Goal: Task Accomplishment & Management: Manage account settings

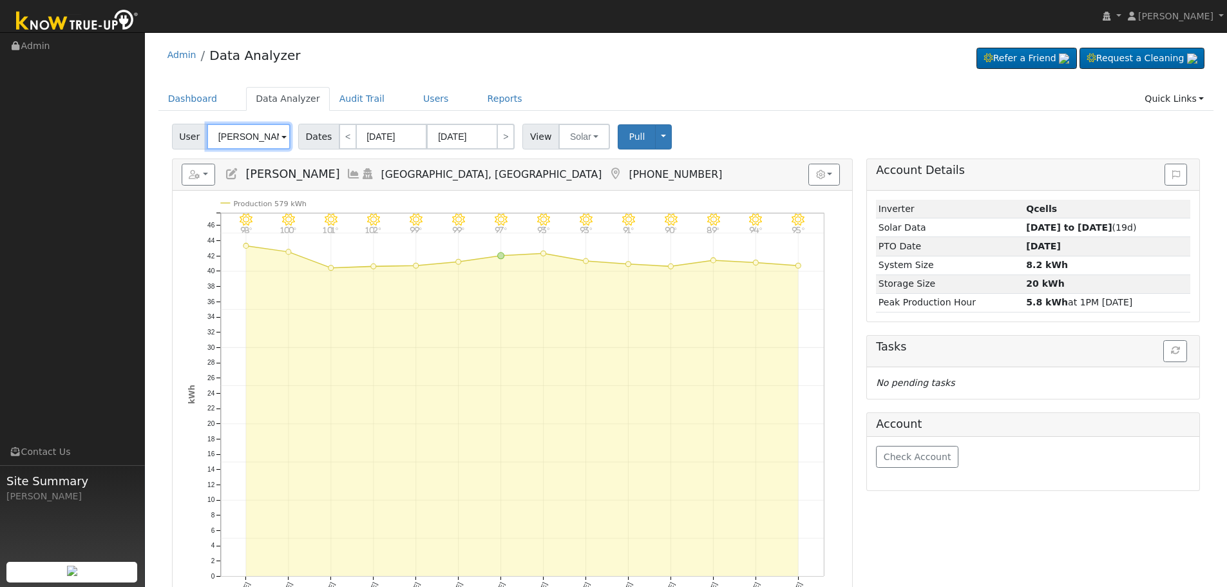
click at [259, 128] on input "[PERSON_NAME]" at bounding box center [249, 137] width 84 height 26
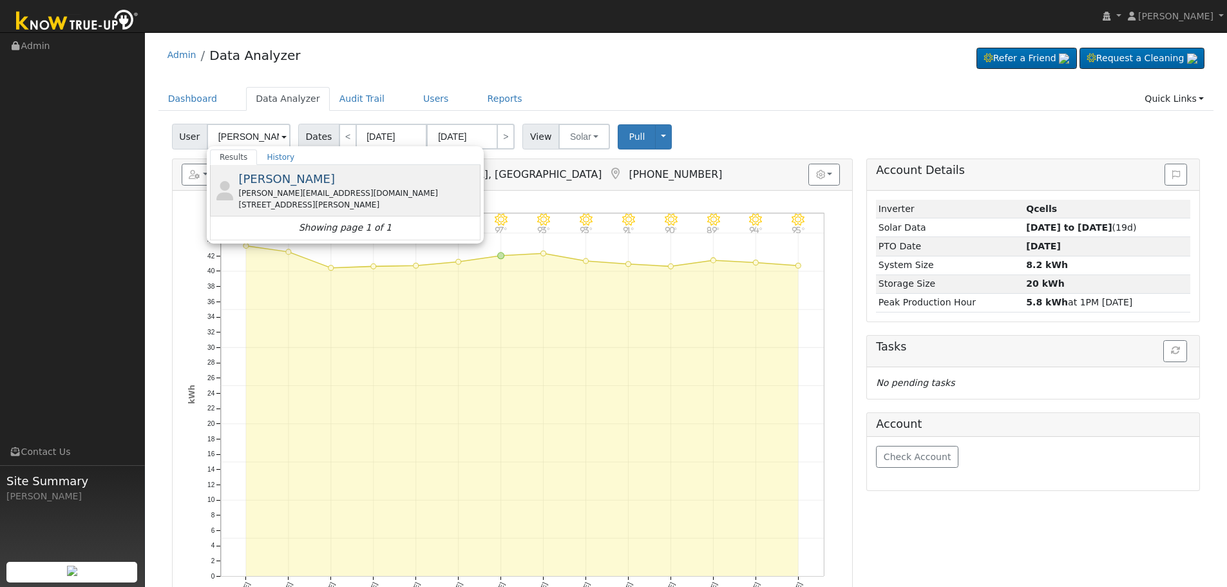
click at [304, 210] on div "[STREET_ADDRESS][PERSON_NAME]" at bounding box center [357, 205] width 239 height 12
type input "[PERSON_NAME]"
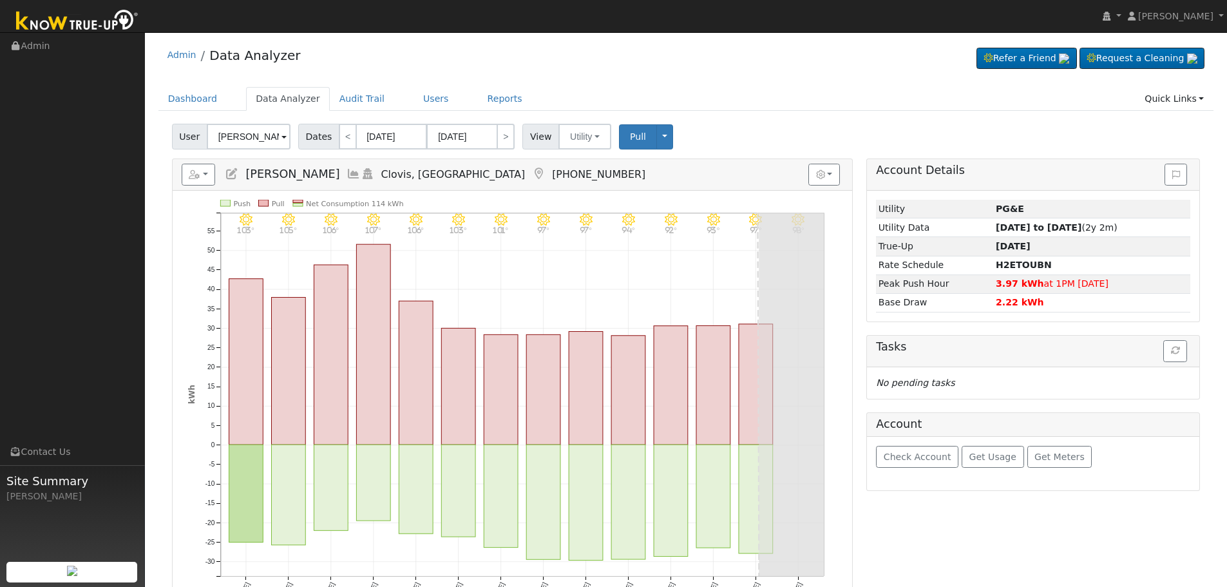
click at [346, 178] on icon at bounding box center [353, 174] width 14 height 12
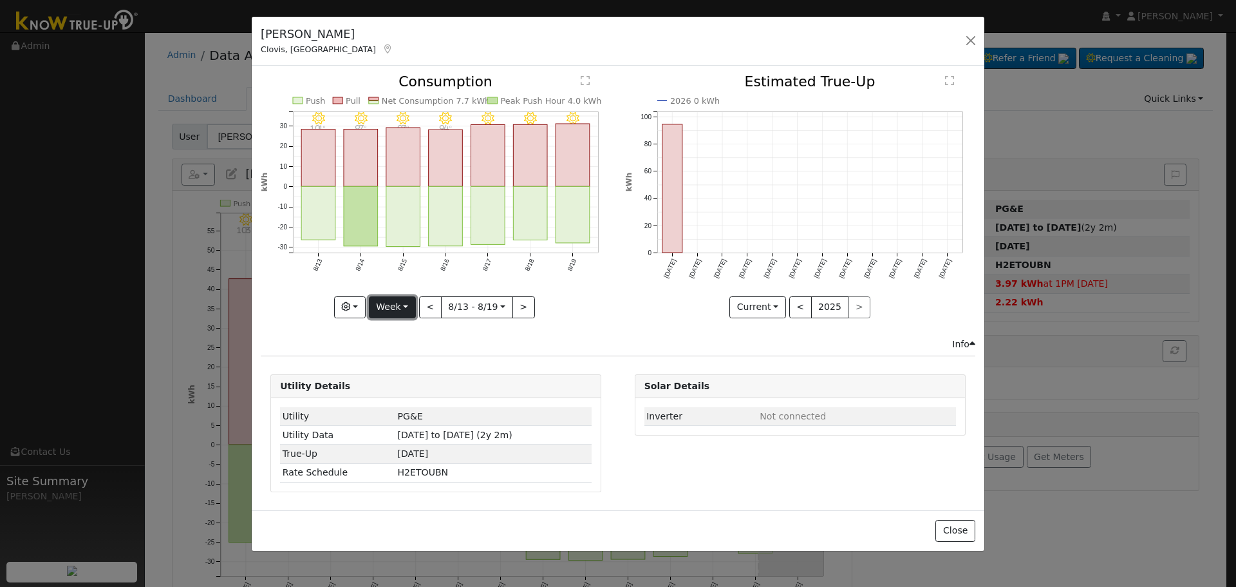
click at [401, 308] on button "Week" at bounding box center [392, 307] width 47 height 22
click at [421, 374] on link "Month" at bounding box center [415, 370] width 90 height 18
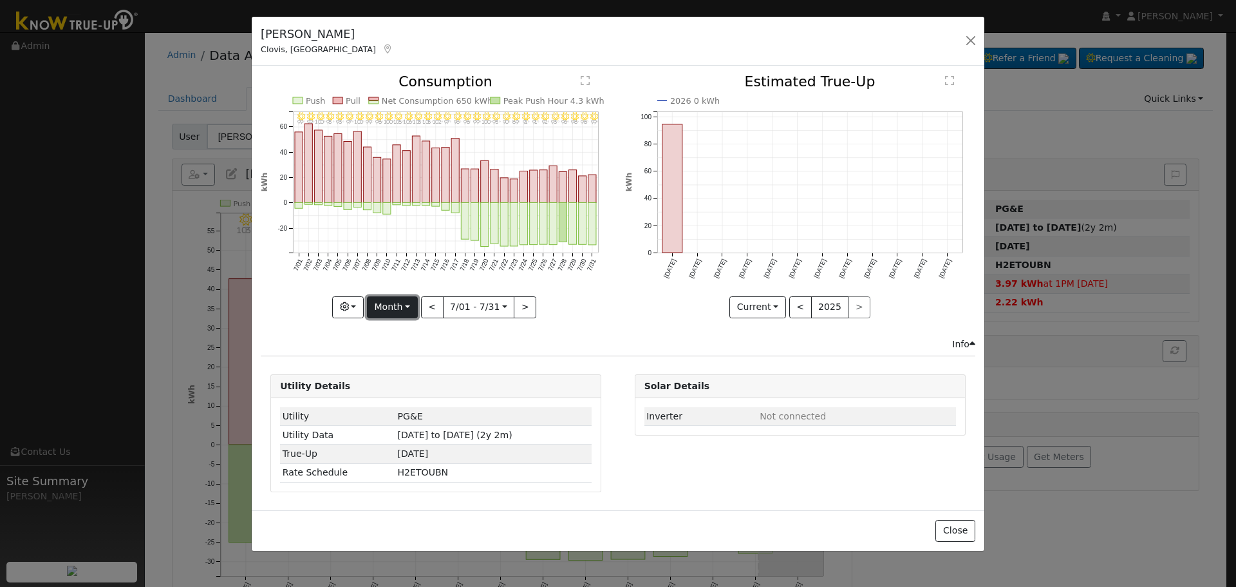
click at [405, 311] on button "Month" at bounding box center [392, 307] width 51 height 22
click at [407, 382] on link "Year" at bounding box center [413, 388] width 90 height 18
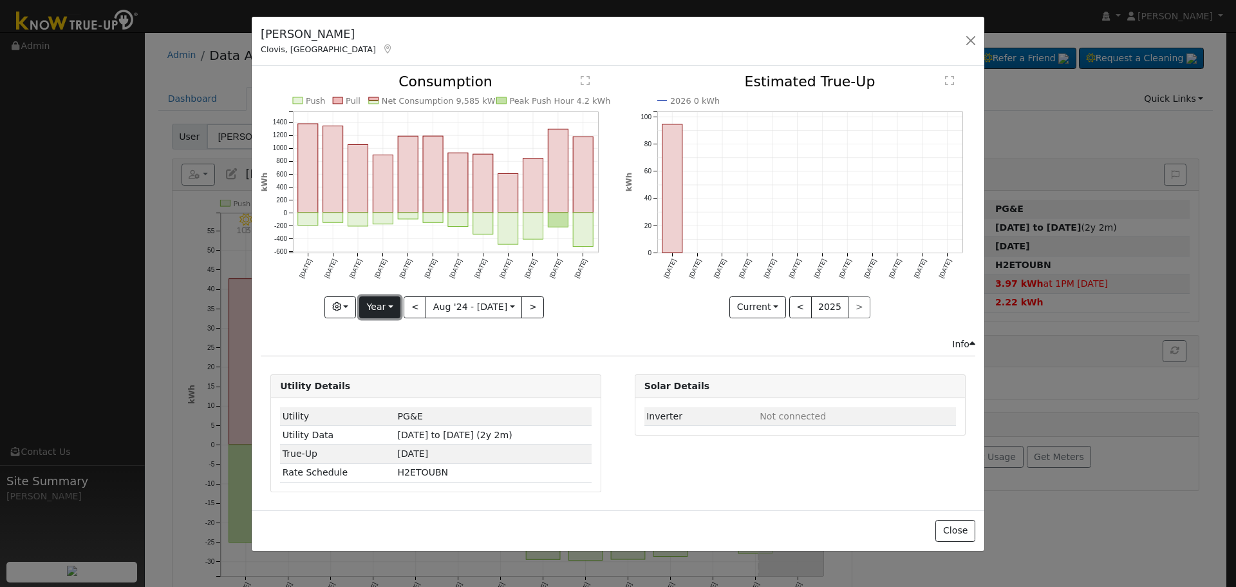
click at [397, 307] on button "Year" at bounding box center [379, 307] width 41 height 22
click at [393, 364] on link "Month" at bounding box center [405, 370] width 90 height 18
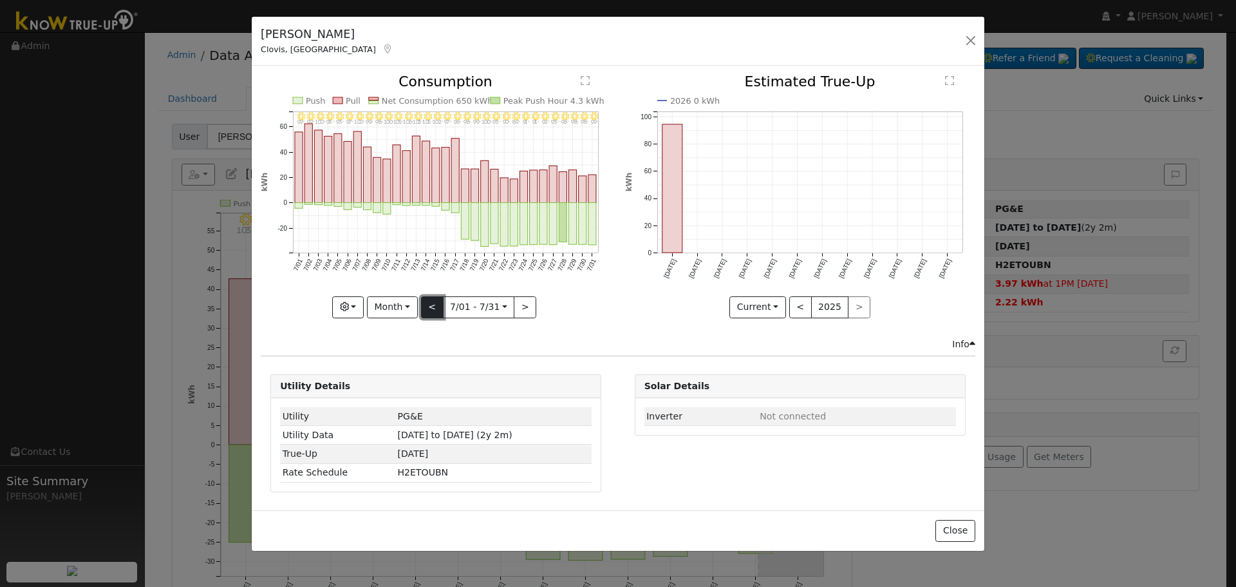
click at [440, 310] on button "<" at bounding box center [432, 307] width 23 height 22
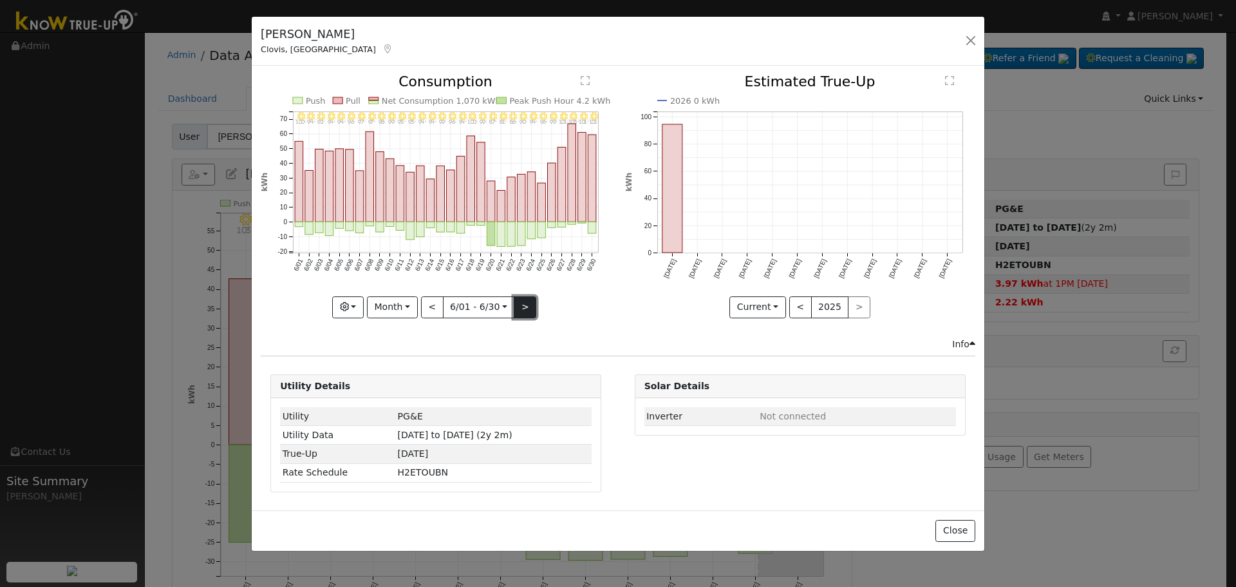
click at [527, 306] on button ">" at bounding box center [525, 307] width 23 height 22
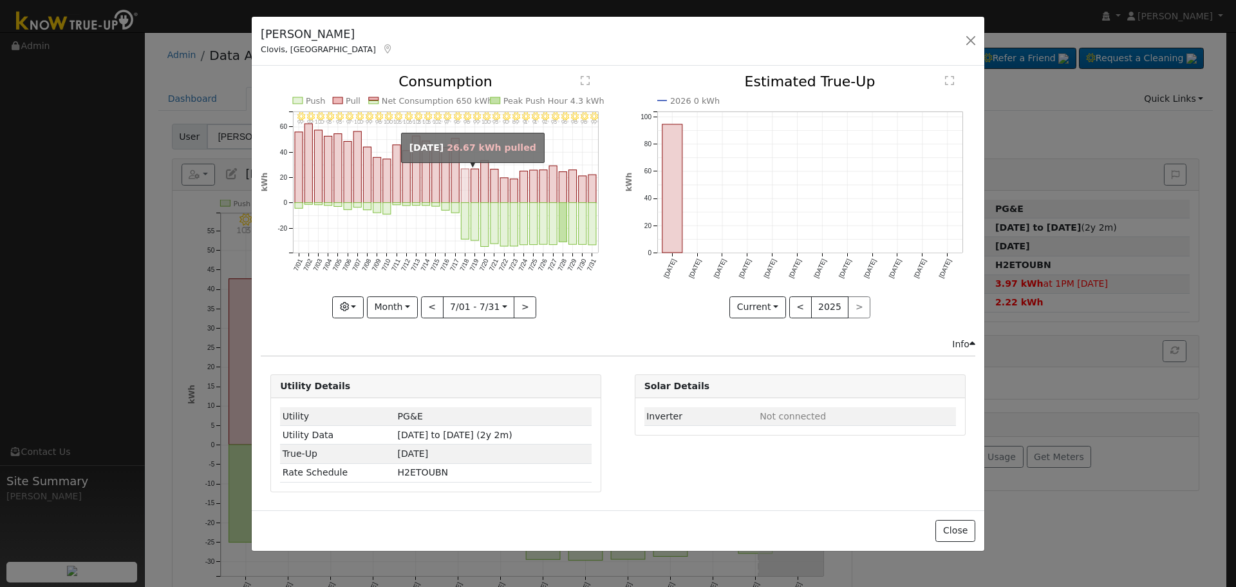
click at [464, 176] on rect "onclick=""" at bounding box center [466, 185] width 8 height 33
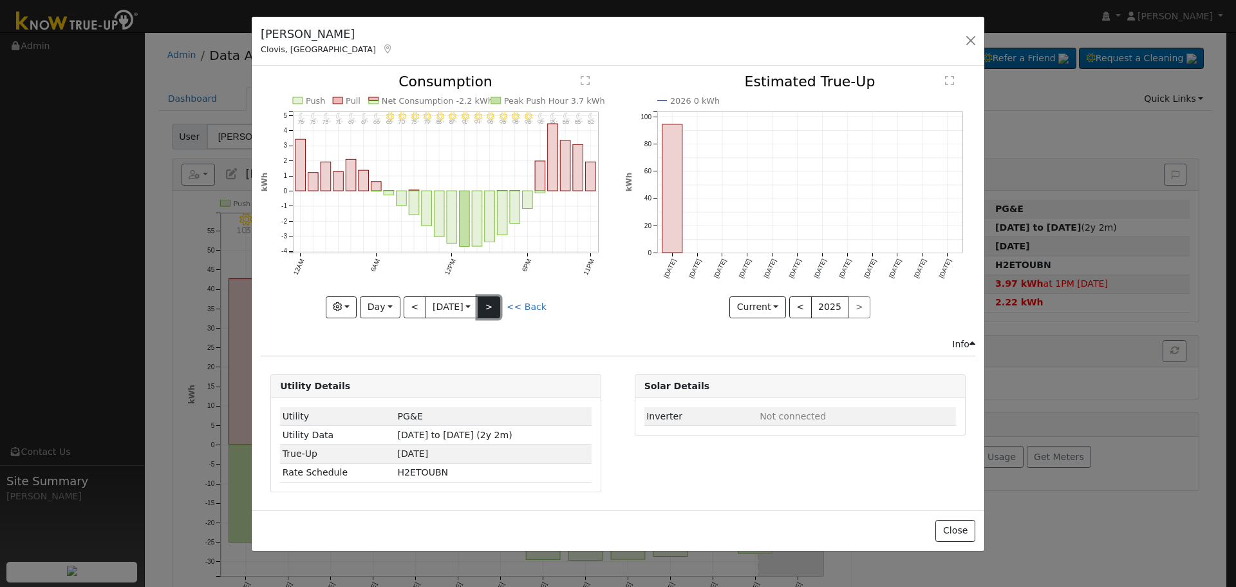
click at [495, 300] on button ">" at bounding box center [489, 307] width 23 height 22
click at [495, 298] on button ">" at bounding box center [489, 307] width 23 height 22
click at [495, 300] on button ">" at bounding box center [489, 307] width 23 height 22
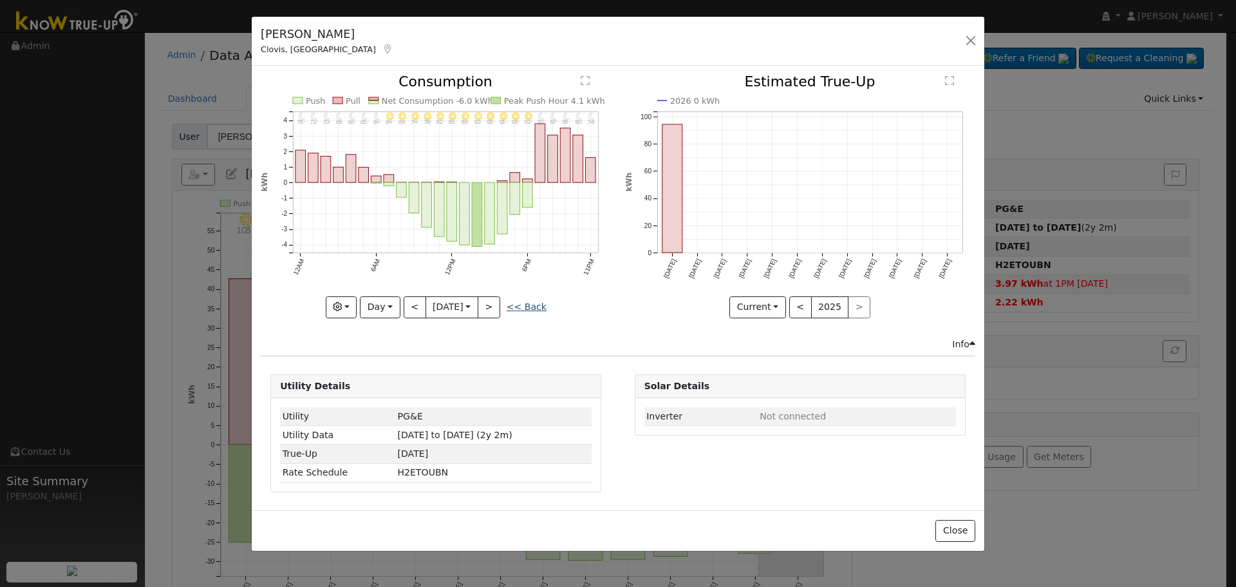
click at [513, 305] on link "<< Back" at bounding box center [527, 306] width 40 height 10
type input "[DATE]"
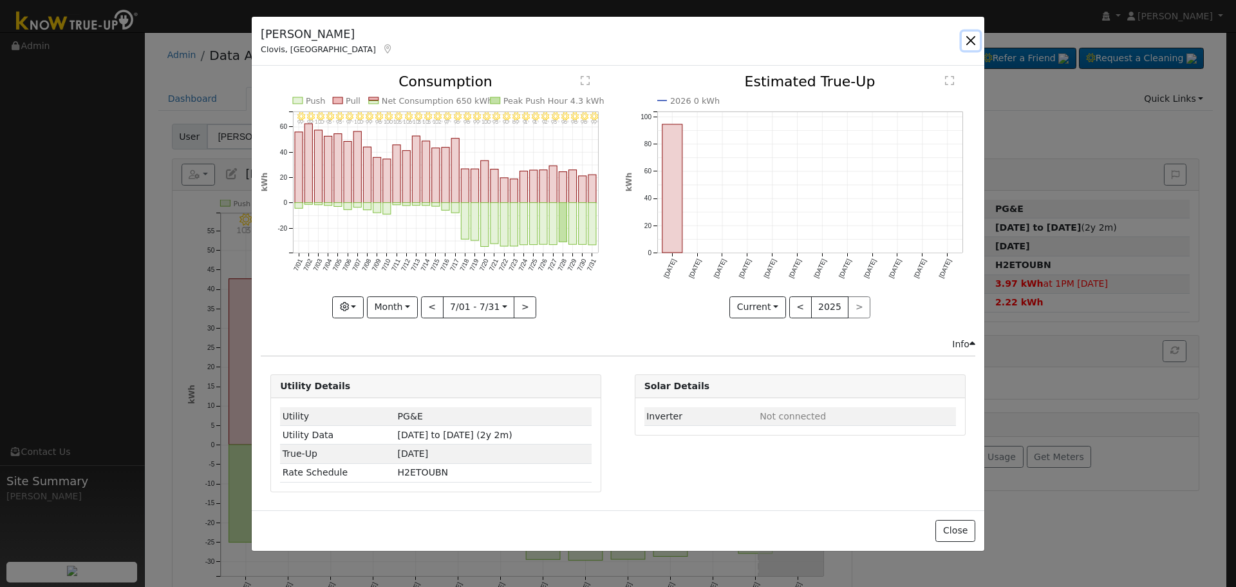
click at [965, 42] on button "button" at bounding box center [971, 41] width 18 height 18
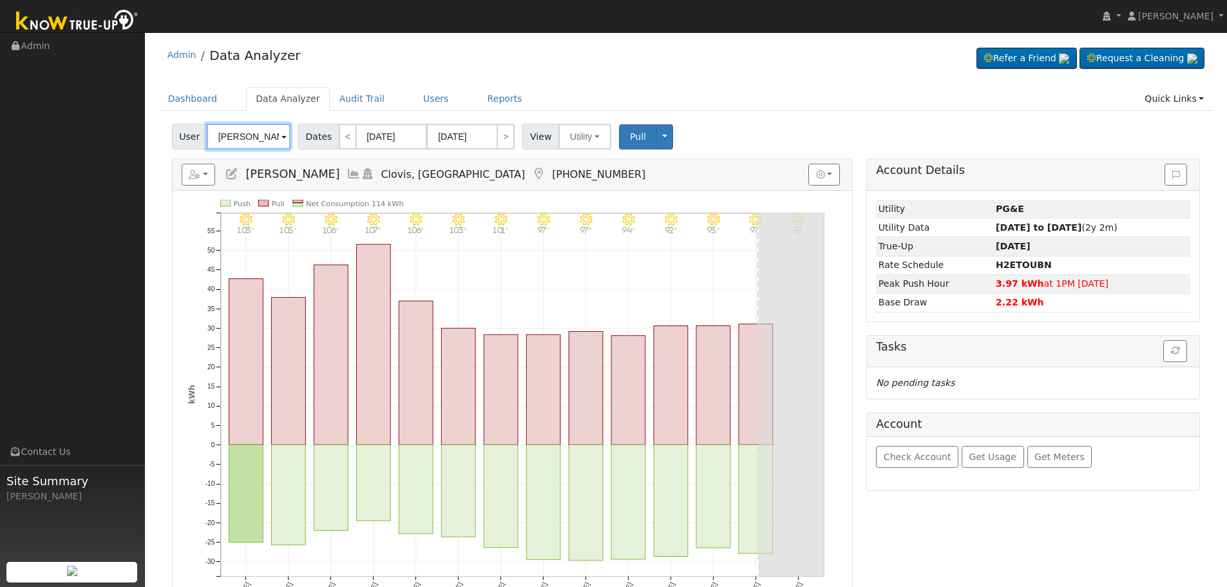
click at [244, 140] on input "[PERSON_NAME]" at bounding box center [249, 137] width 84 height 26
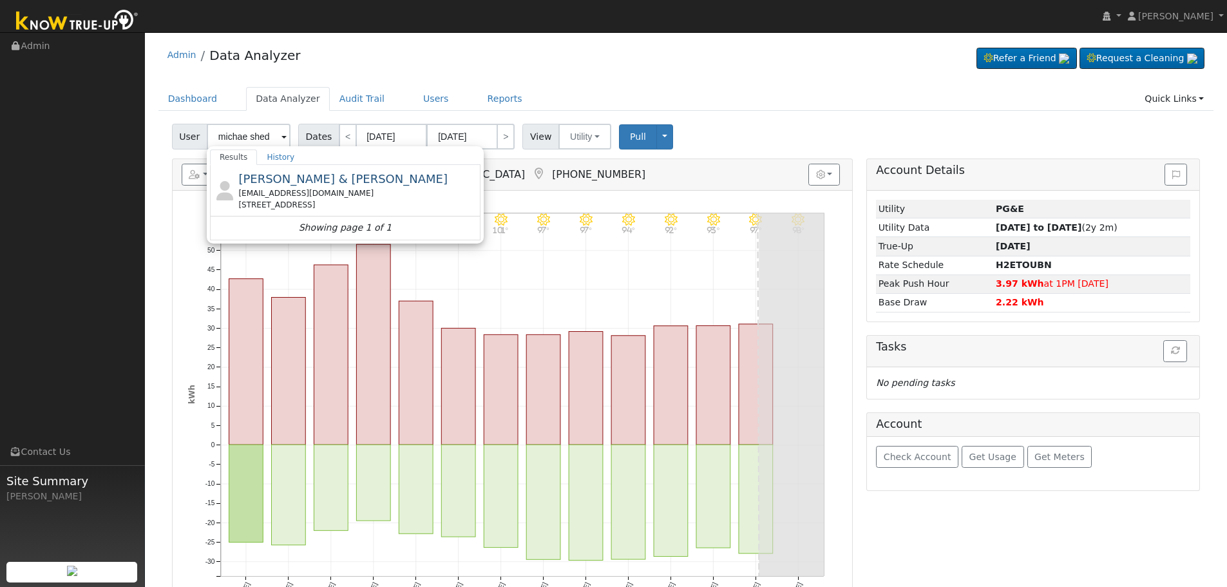
click at [368, 196] on div "[EMAIL_ADDRESS][DOMAIN_NAME]" at bounding box center [357, 193] width 239 height 12
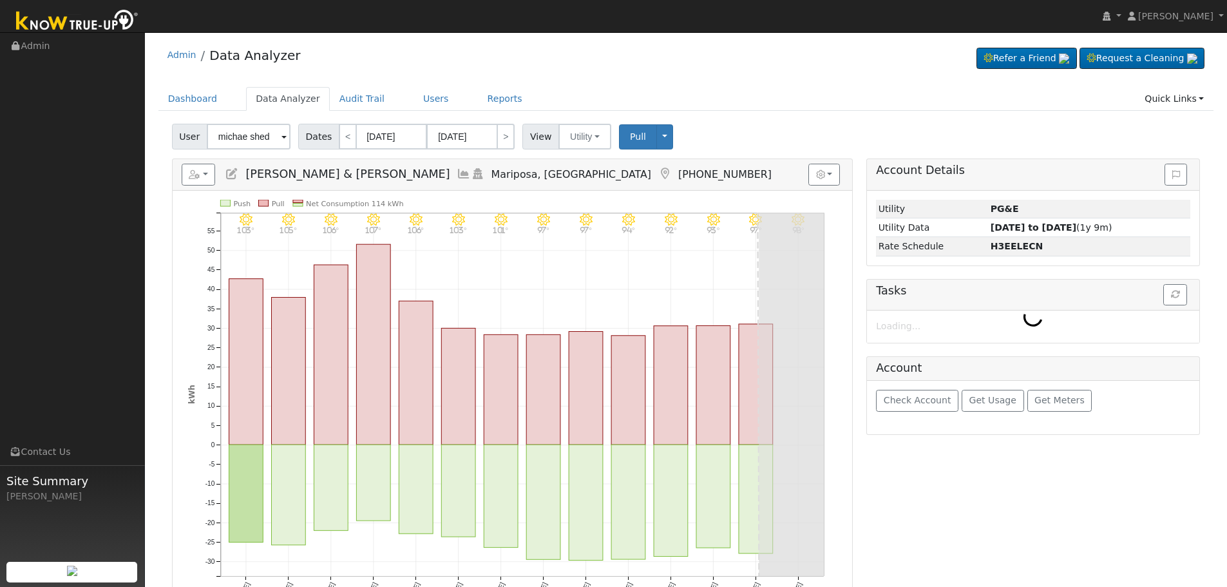
type input "[PERSON_NAME] & [PERSON_NAME]"
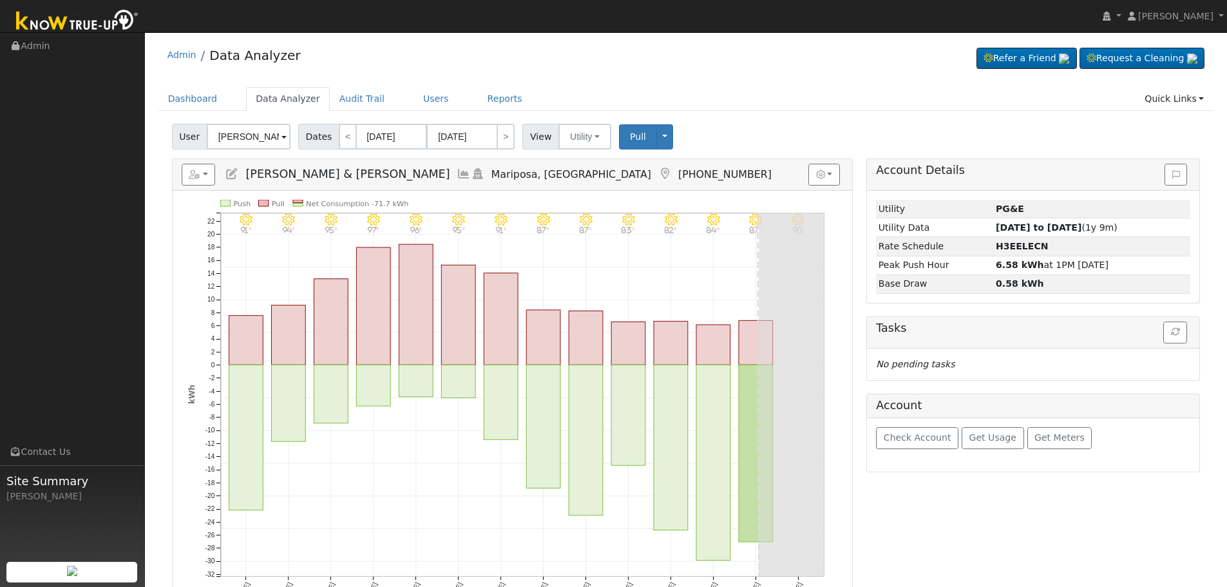
click at [457, 175] on icon at bounding box center [464, 174] width 14 height 12
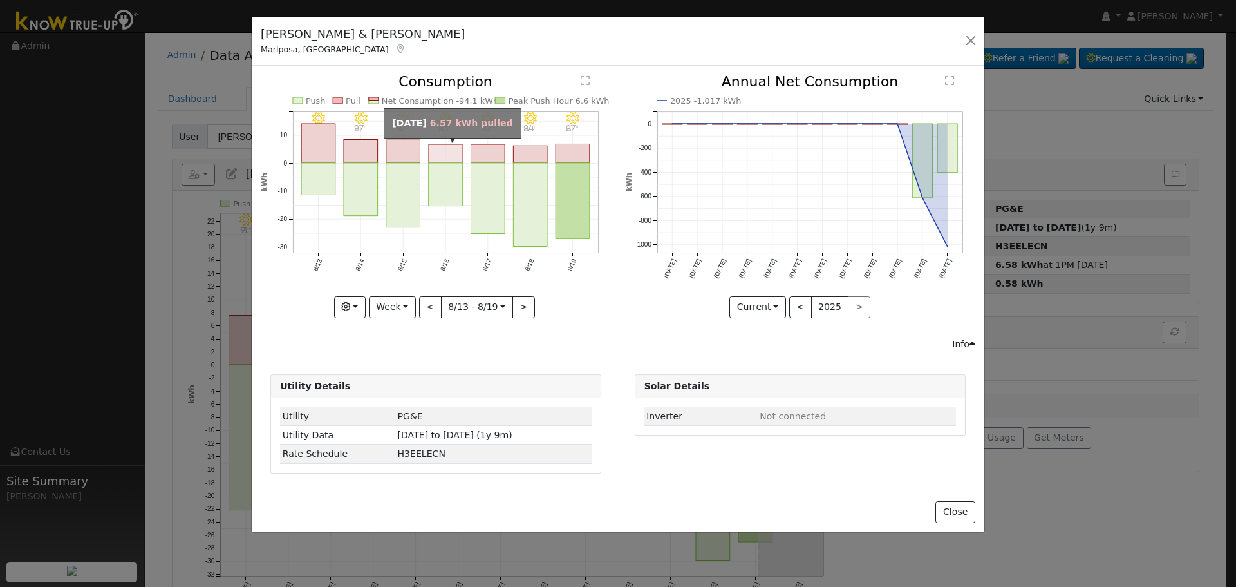
click at [451, 158] on rect "onclick=""" at bounding box center [446, 154] width 34 height 19
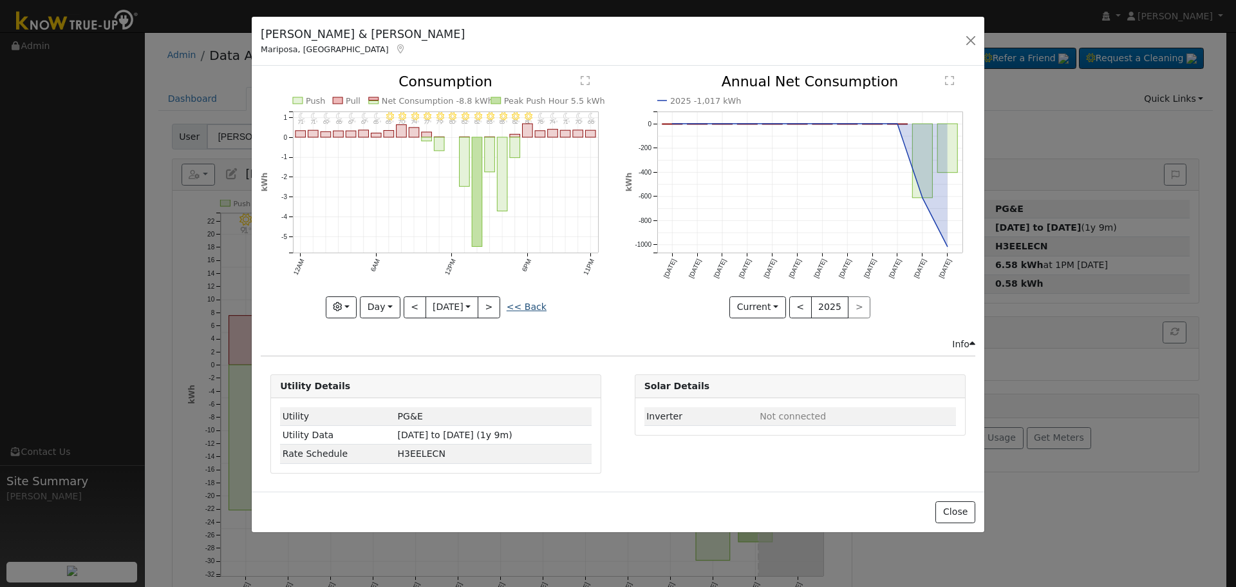
click at [528, 303] on link "<< Back" at bounding box center [527, 306] width 40 height 10
type input "[DATE]"
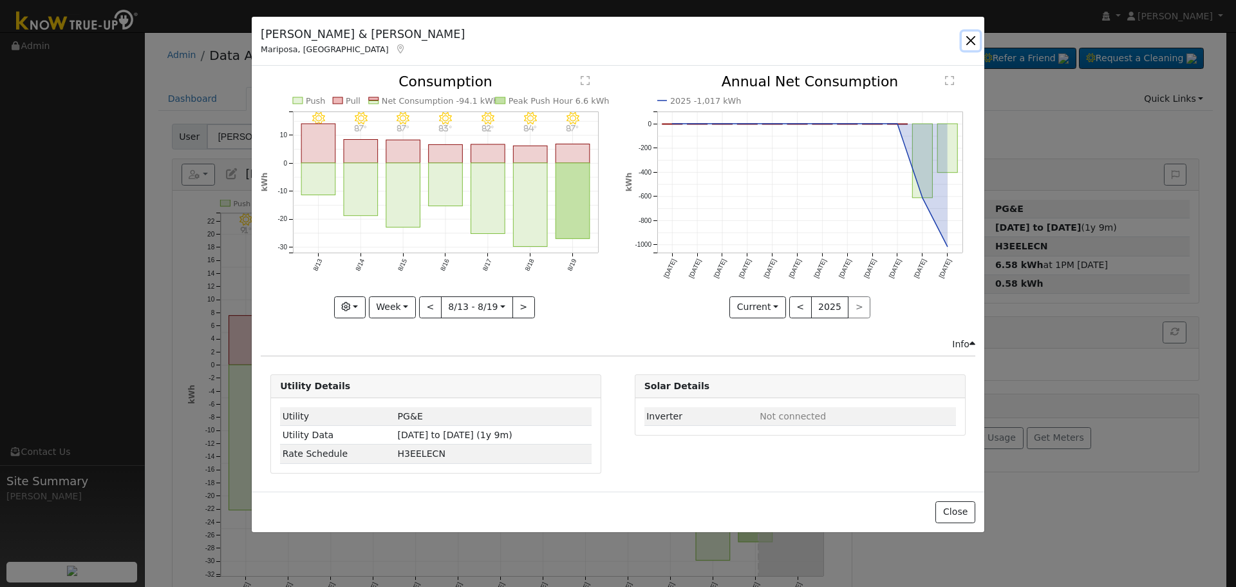
click at [971, 48] on button "button" at bounding box center [971, 41] width 18 height 18
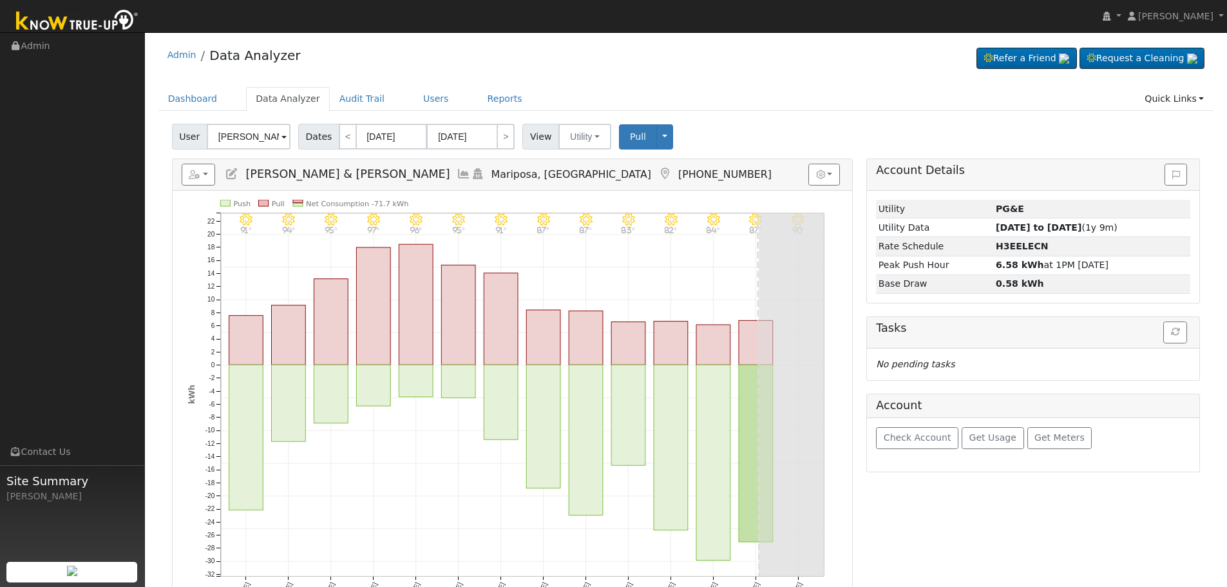
click at [223, 171] on h5 "Reports Scenario Health Check Energy Audit Account Timeline User Audit Trail In…" at bounding box center [512, 175] width 661 height 22
click at [226, 173] on icon at bounding box center [232, 174] width 14 height 12
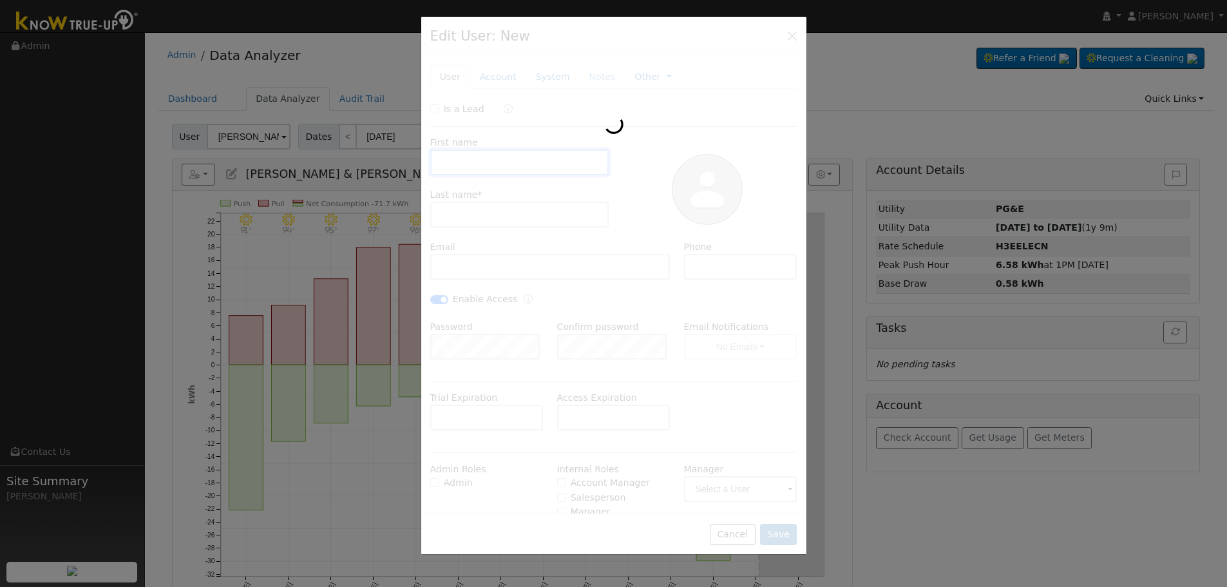
type input "[PERSON_NAME] & [PERSON_NAME]"
type input "[PERSON_NAME]"
type input "[EMAIL_ADDRESS][DOMAIN_NAME]"
type input "[PHONE_NUMBER]"
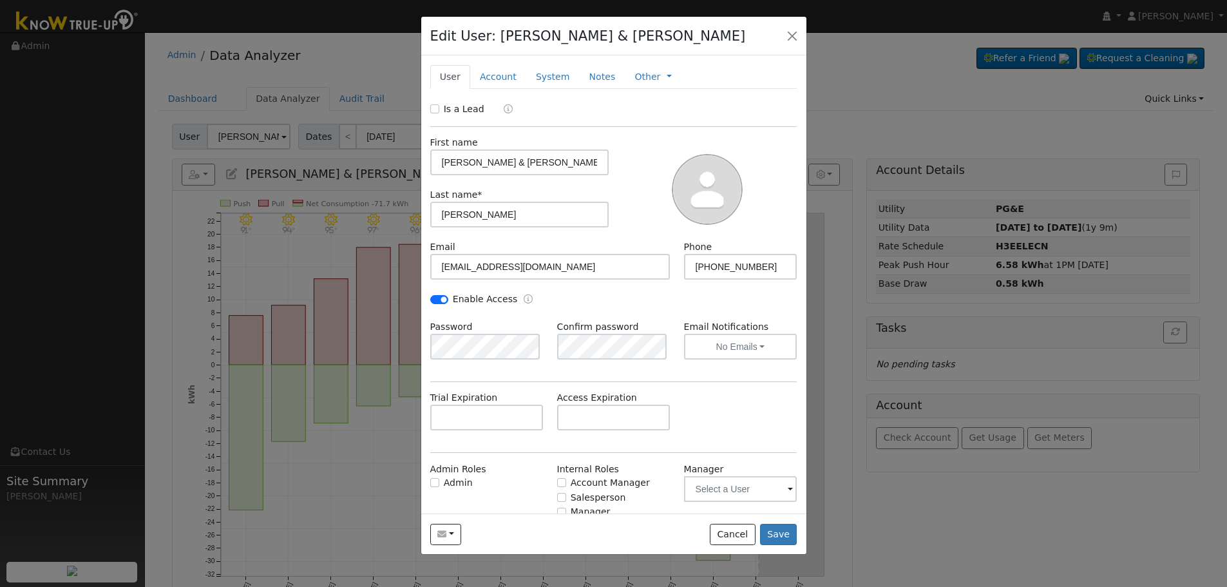
click at [501, 299] on label "Enable Access" at bounding box center [485, 299] width 65 height 14
click at [448, 299] on input "Enable Access" at bounding box center [439, 299] width 18 height 9
click at [448, 298] on div "Enable Access" at bounding box center [474, 299] width 88 height 14
click at [446, 299] on input "Enable Access" at bounding box center [439, 299] width 18 height 9
checkbox input "true"
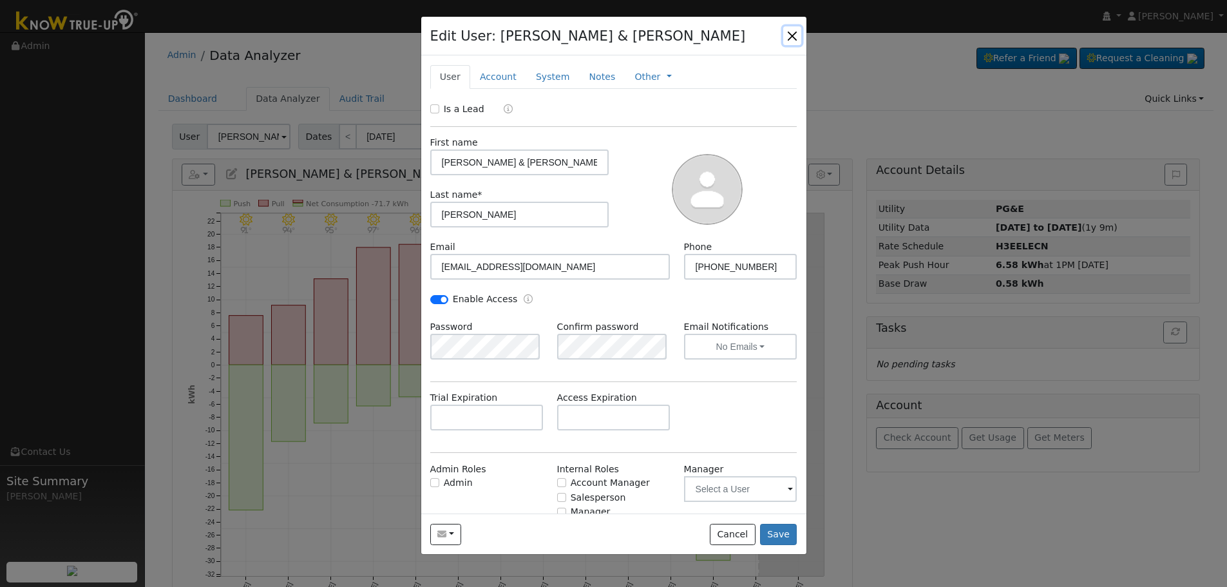
click at [799, 37] on button "button" at bounding box center [792, 35] width 18 height 18
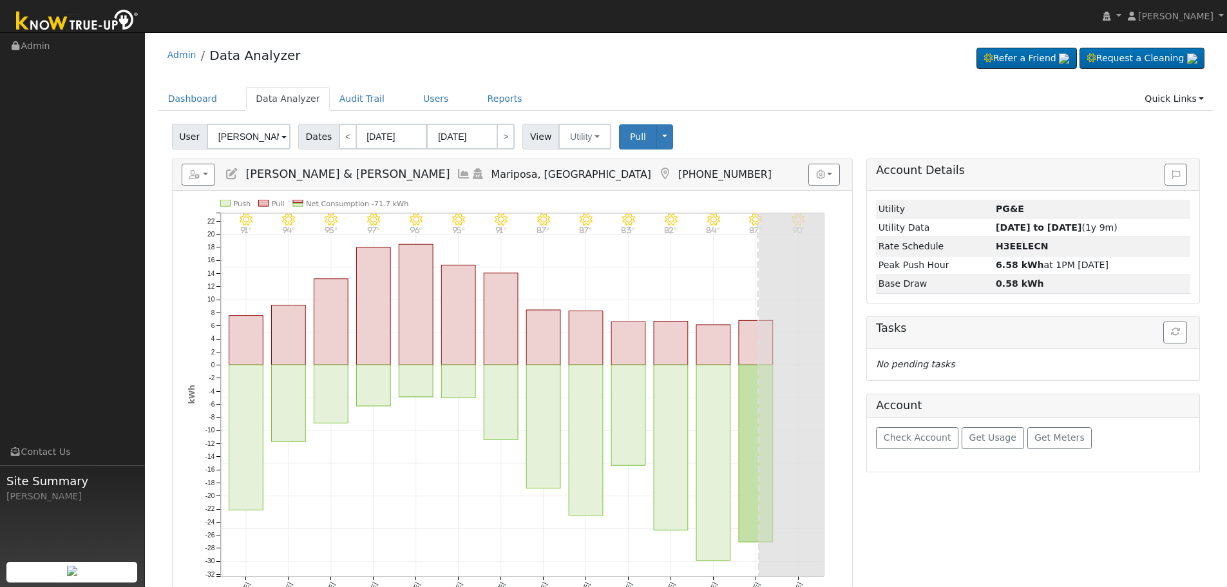
click at [231, 170] on icon at bounding box center [232, 174] width 14 height 12
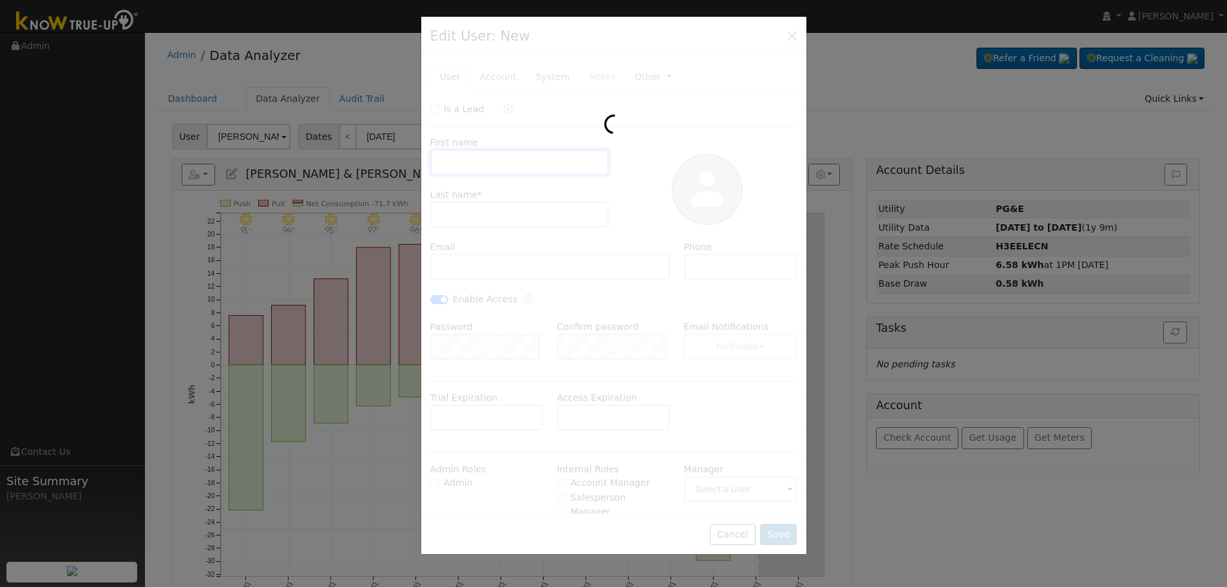
type input "[PERSON_NAME] & [PERSON_NAME]"
type input "[PERSON_NAME]"
type input "[EMAIL_ADDRESS][DOMAIN_NAME]"
type input "[PHONE_NUMBER]"
checkbox input "true"
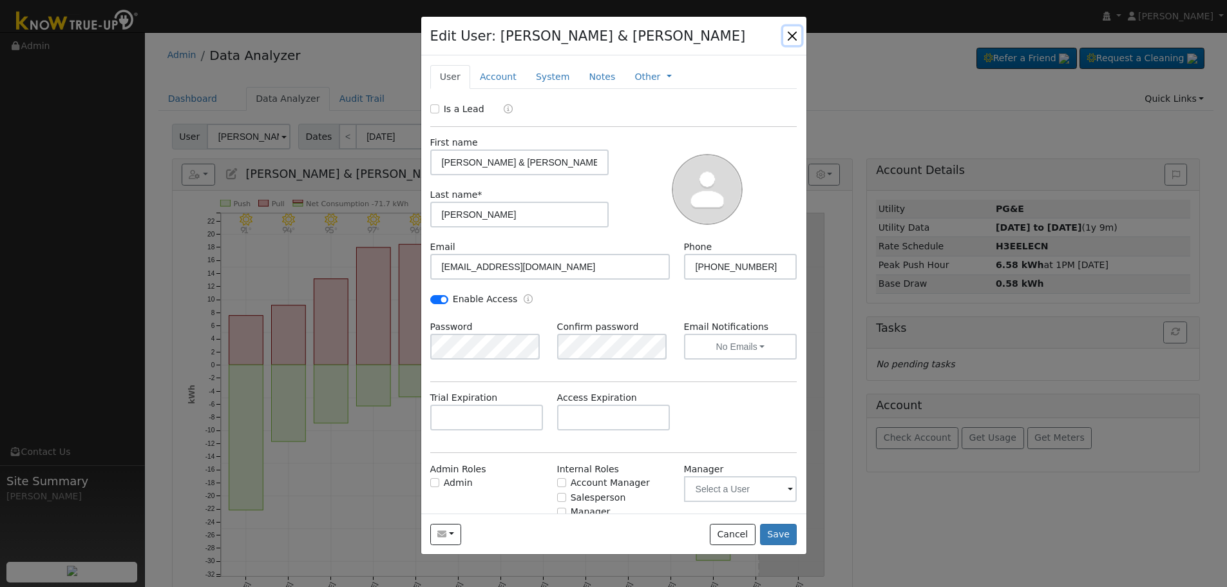
click at [786, 36] on button "button" at bounding box center [792, 35] width 18 height 18
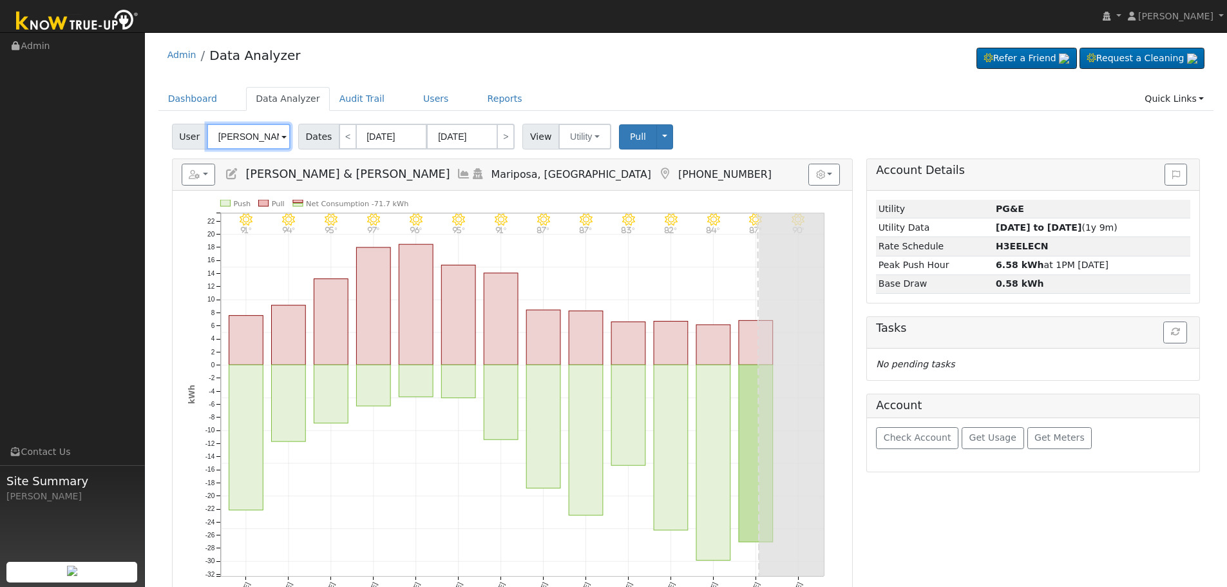
click at [244, 136] on input "[PERSON_NAME] & [PERSON_NAME]" at bounding box center [249, 137] width 84 height 26
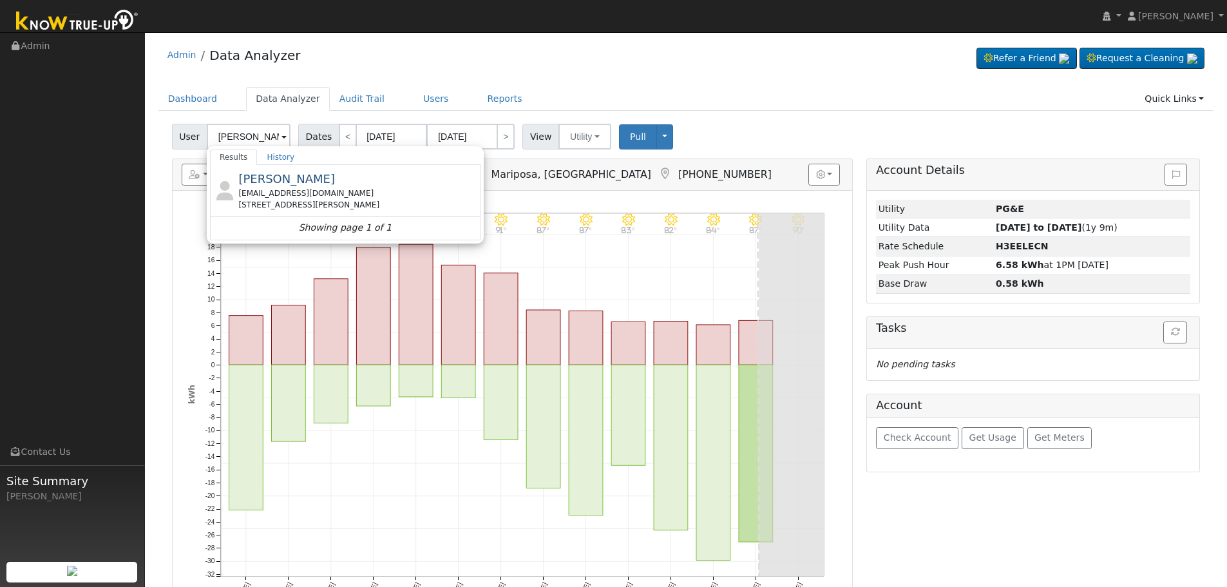
click at [0, 0] on div "[PERSON_NAME] [PERSON_NAME][EMAIL_ADDRESS][DOMAIN_NAME] [STREET_ADDRESS][PERSON…" at bounding box center [0, 0] width 0 height 0
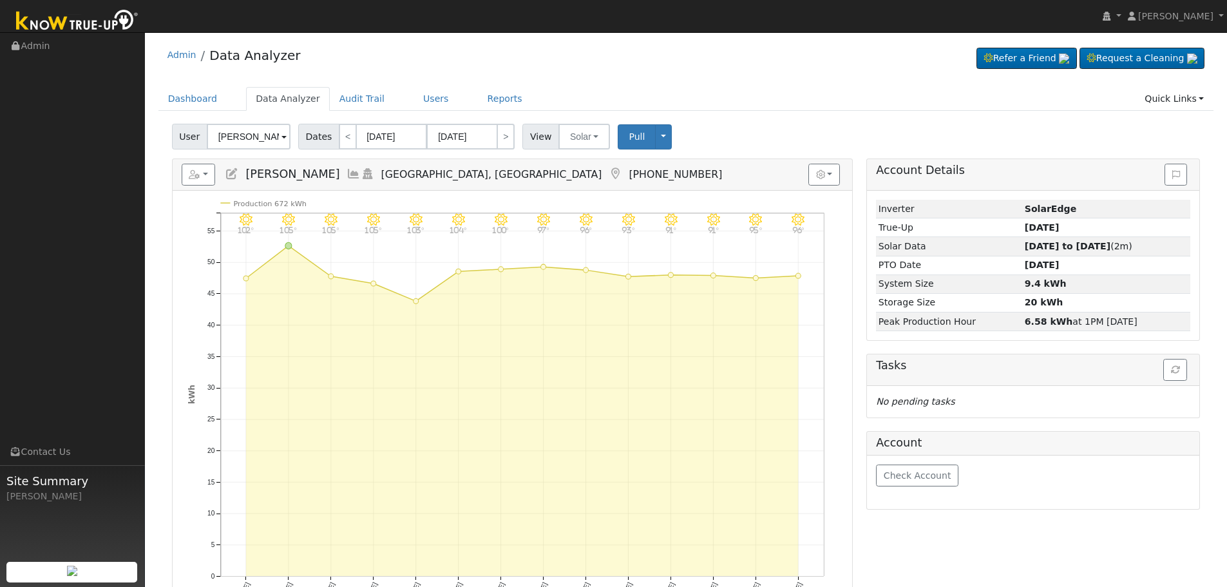
click at [349, 185] on h5 "Reports Scenario Health Check Energy Audit Account Timeline User Audit Trail In…" at bounding box center [512, 175] width 661 height 22
click at [351, 178] on icon at bounding box center [353, 174] width 14 height 12
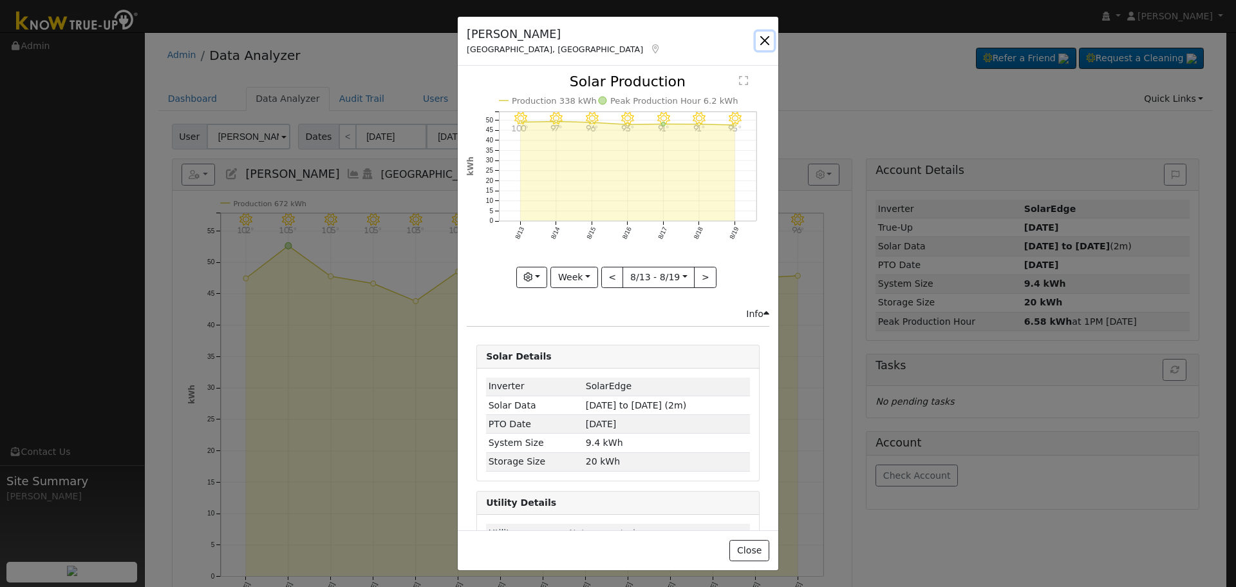
click at [770, 43] on button "button" at bounding box center [765, 41] width 18 height 18
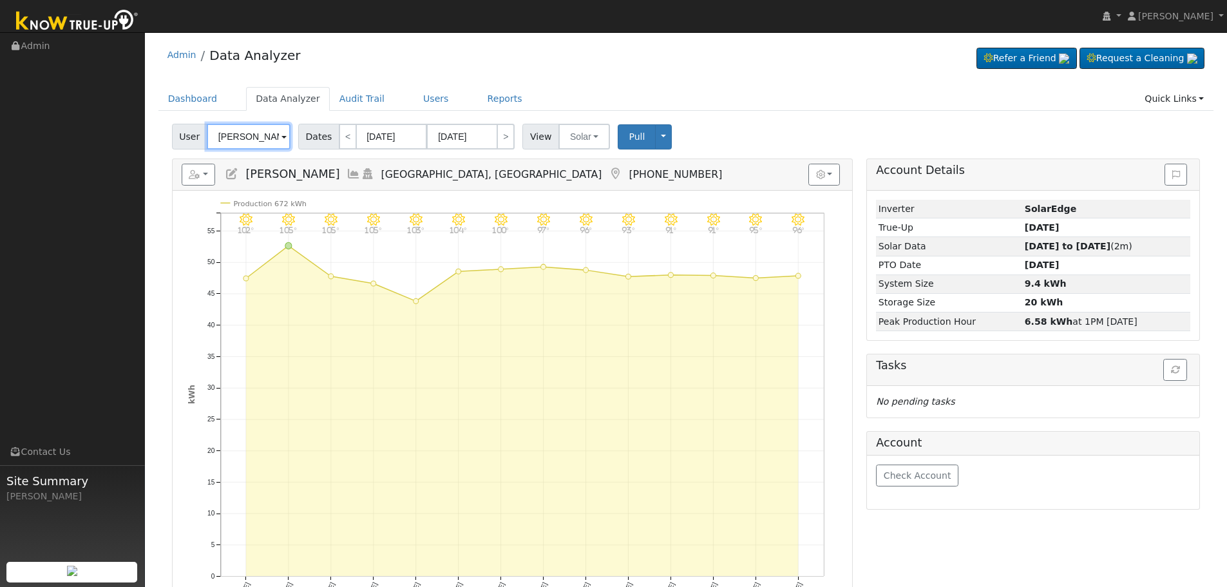
click at [260, 132] on input "[PERSON_NAME]" at bounding box center [249, 137] width 84 height 26
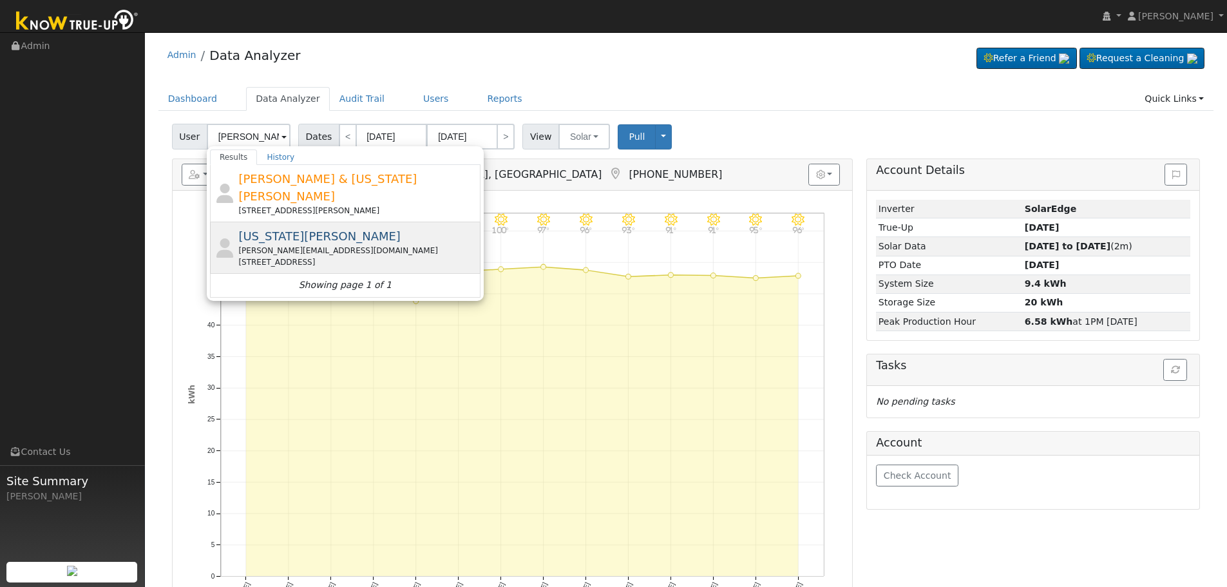
click at [309, 256] on div "[STREET_ADDRESS]" at bounding box center [357, 262] width 239 height 12
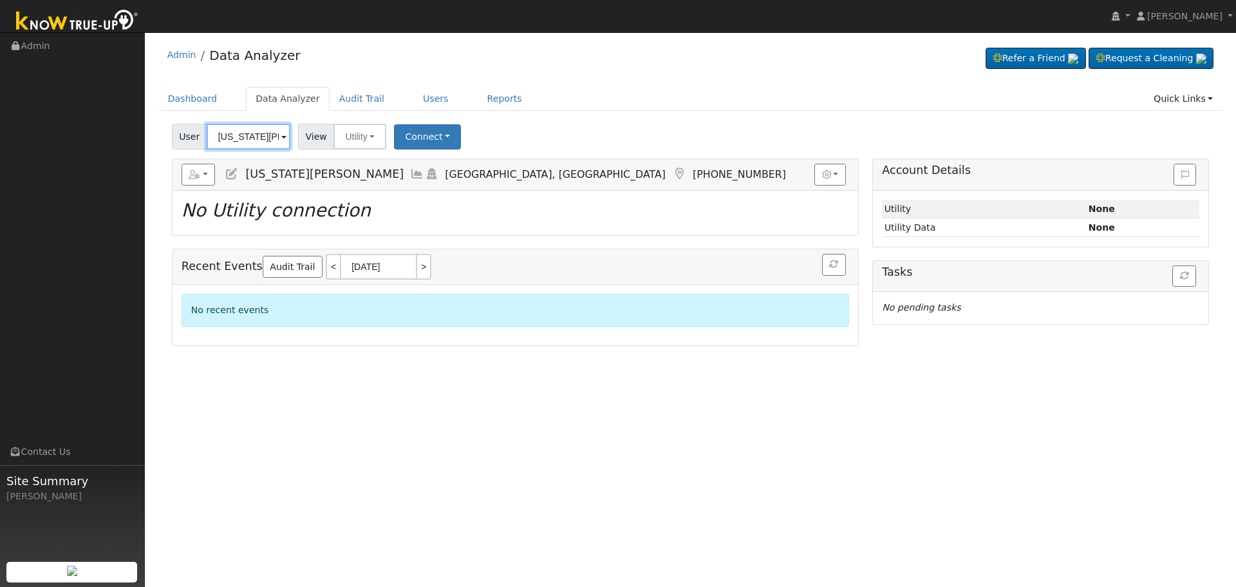
click at [258, 140] on input "[US_STATE][PERSON_NAME]" at bounding box center [249, 137] width 84 height 26
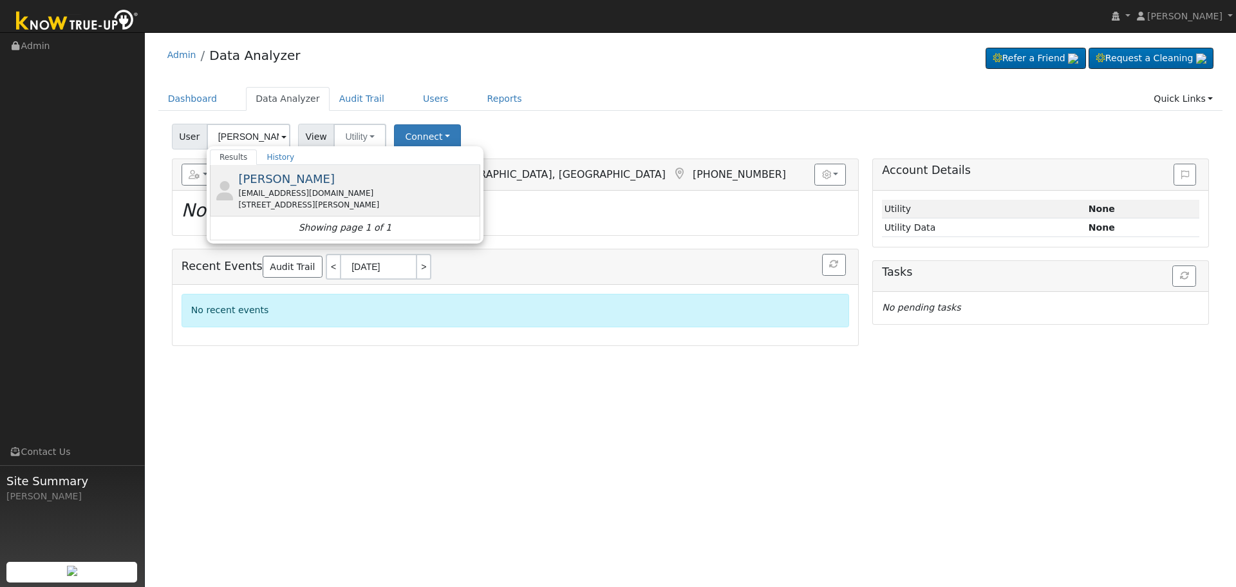
click at [307, 187] on div "[PERSON_NAME] [EMAIL_ADDRESS][DOMAIN_NAME] [STREET_ADDRESS][PERSON_NAME]" at bounding box center [357, 190] width 239 height 41
type input "[PERSON_NAME]"
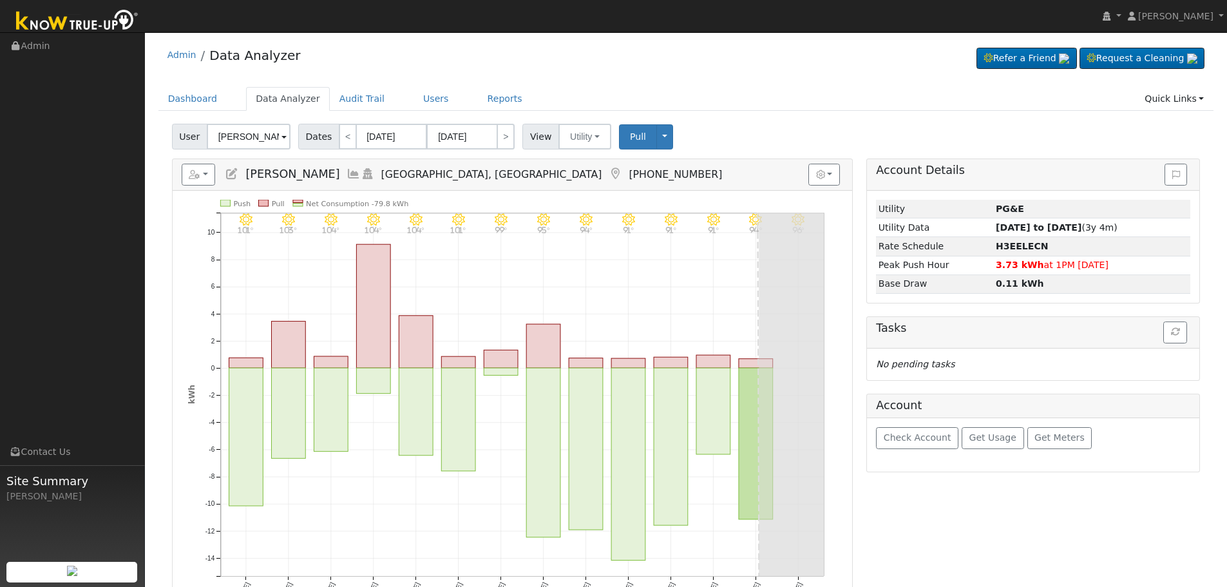
click at [346, 173] on icon at bounding box center [353, 174] width 14 height 12
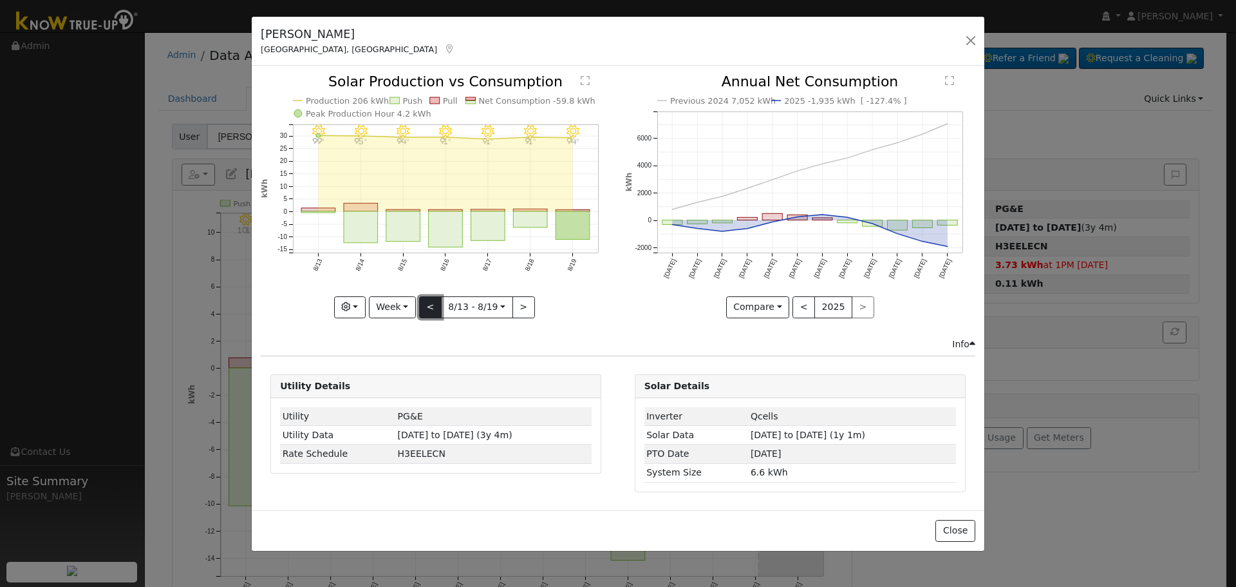
click at [434, 300] on button "<" at bounding box center [430, 307] width 23 height 22
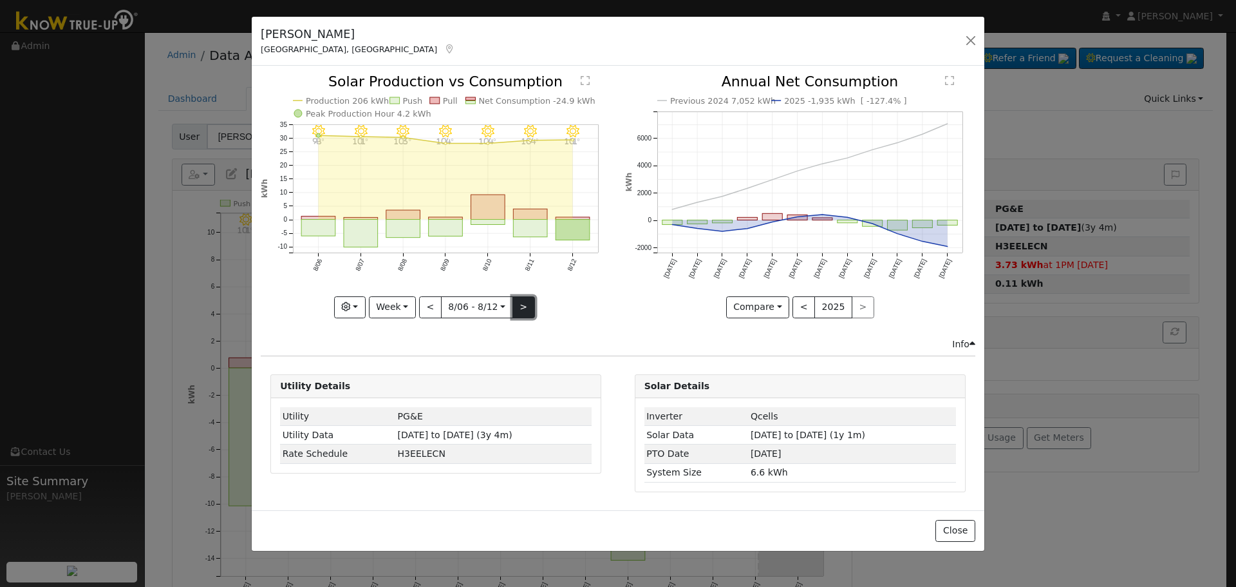
click at [516, 299] on button ">" at bounding box center [524, 307] width 23 height 22
type input "[DATE]"
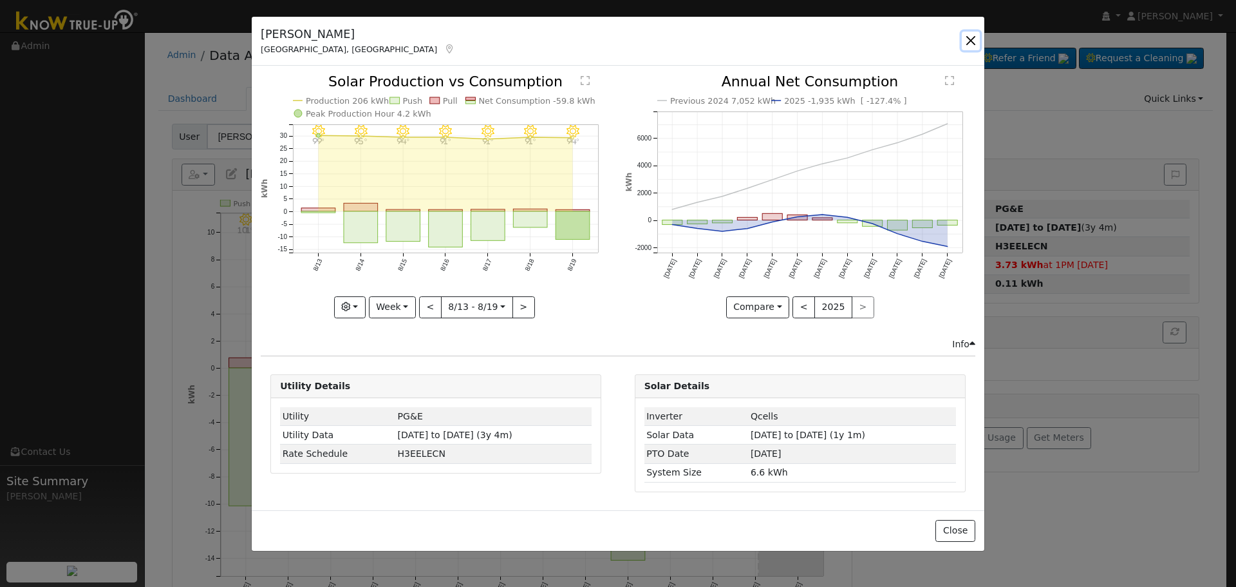
click at [969, 41] on button "button" at bounding box center [971, 41] width 18 height 18
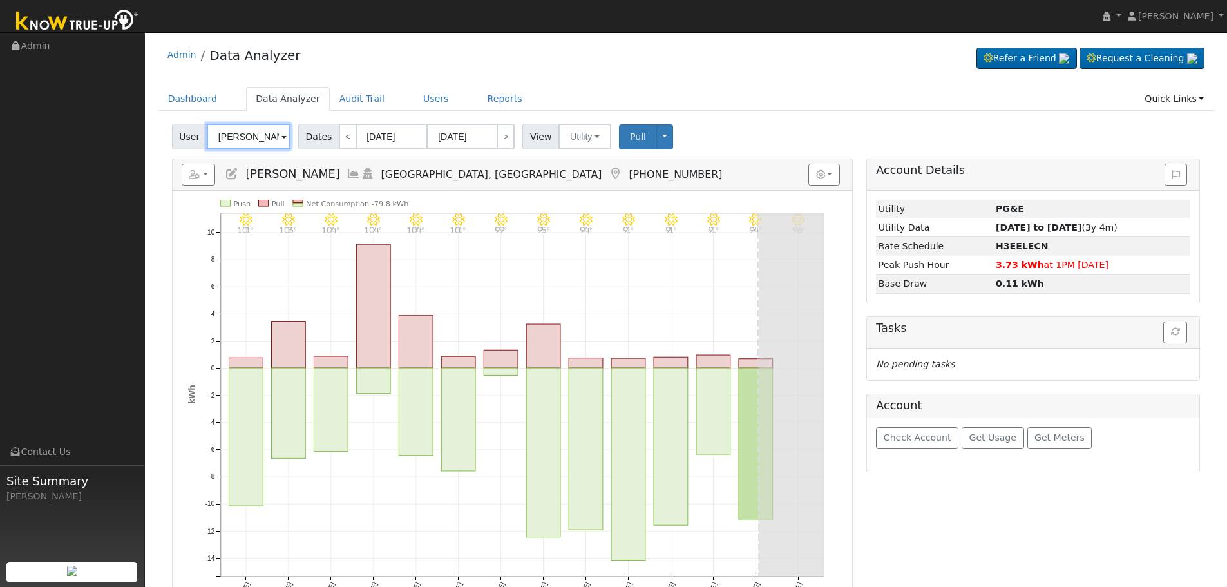
click at [258, 141] on input "[PERSON_NAME]" at bounding box center [249, 137] width 84 height 26
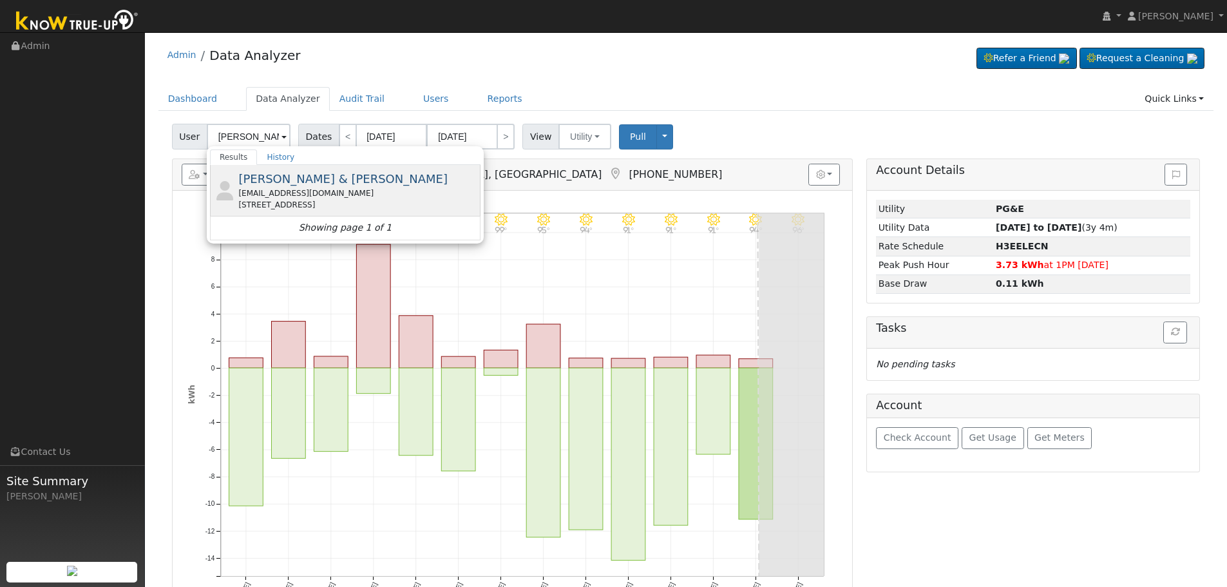
click at [287, 184] on span "[PERSON_NAME] & [PERSON_NAME]" at bounding box center [342, 179] width 209 height 14
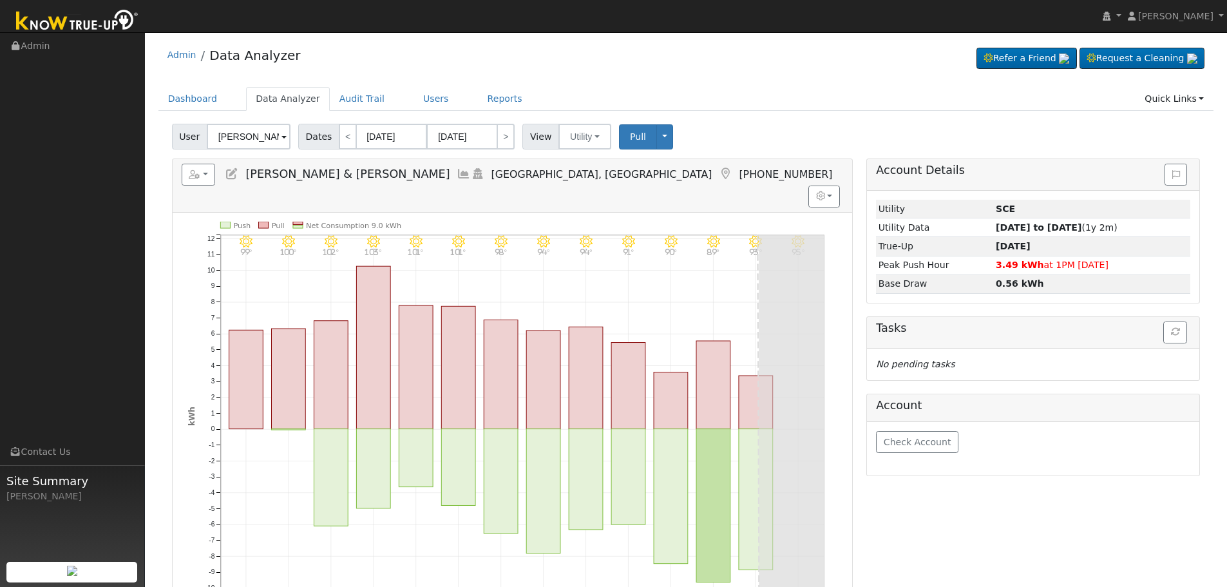
click at [457, 177] on icon at bounding box center [464, 174] width 14 height 12
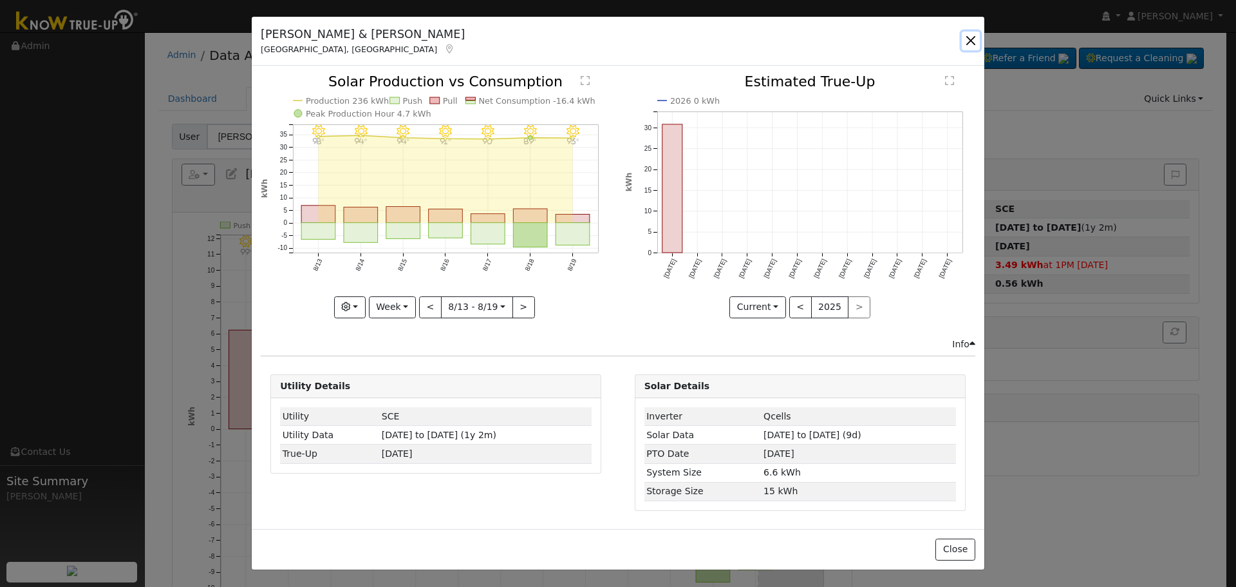
click at [966, 40] on button "button" at bounding box center [971, 41] width 18 height 18
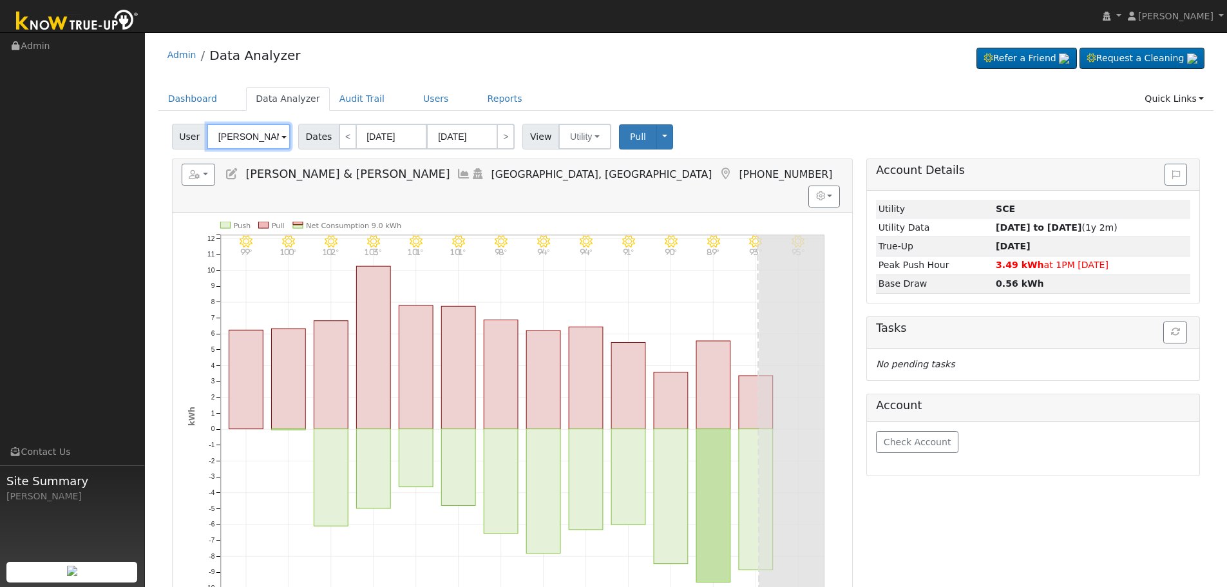
click at [223, 129] on input "[PERSON_NAME] & [PERSON_NAME]" at bounding box center [249, 137] width 84 height 26
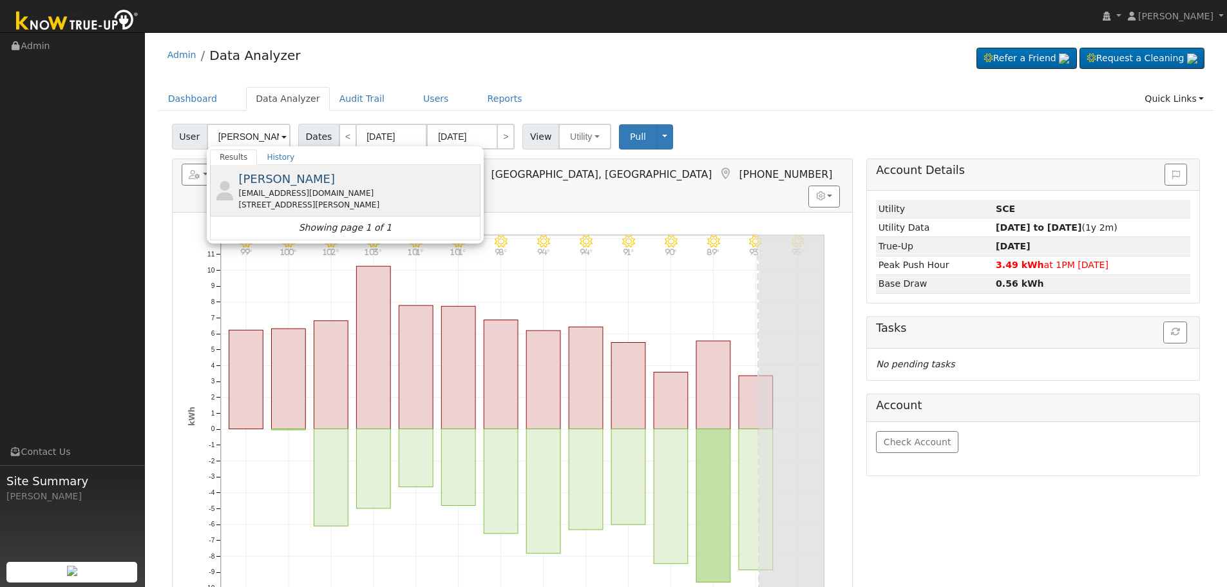
click at [331, 203] on div "[STREET_ADDRESS][PERSON_NAME]" at bounding box center [357, 205] width 239 height 12
type input "[PERSON_NAME]"
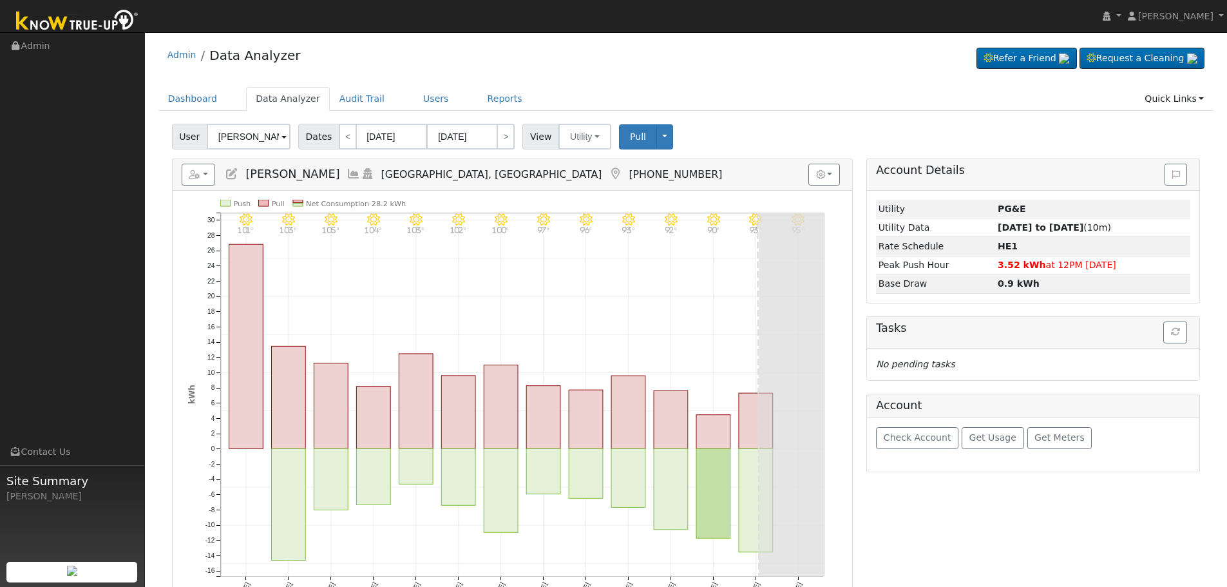
click at [315, 165] on h5 "Reports Scenario Health Check Energy Audit Account Timeline User Audit Trail In…" at bounding box center [512, 175] width 661 height 22
click at [346, 169] on icon at bounding box center [353, 174] width 14 height 12
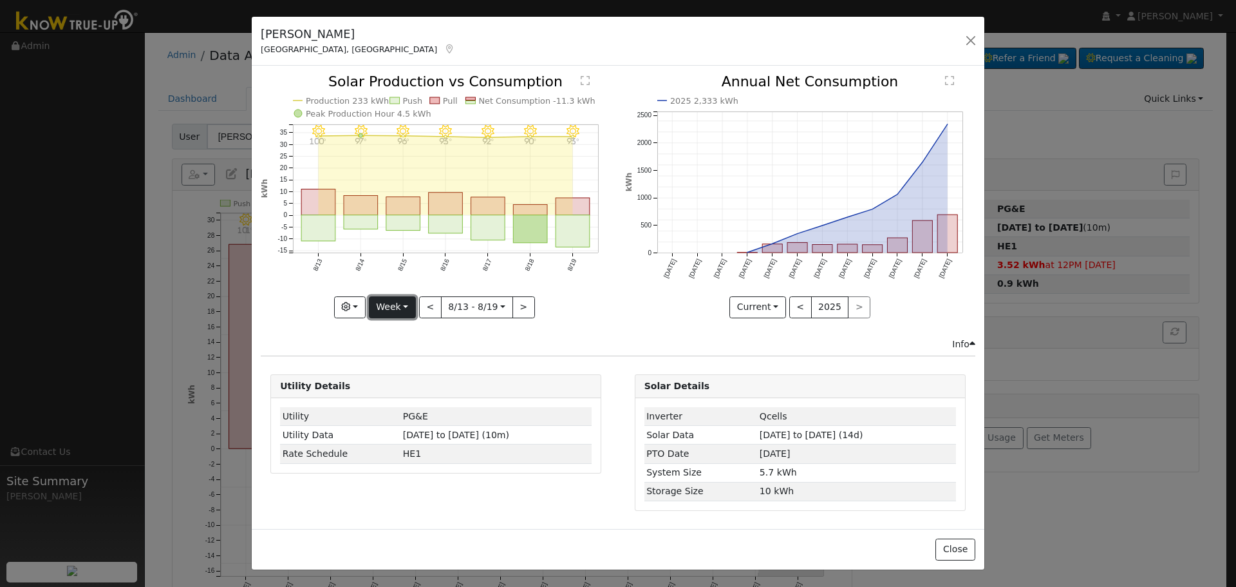
click at [401, 303] on button "Week" at bounding box center [392, 307] width 47 height 22
click at [404, 367] on link "Month" at bounding box center [415, 370] width 90 height 18
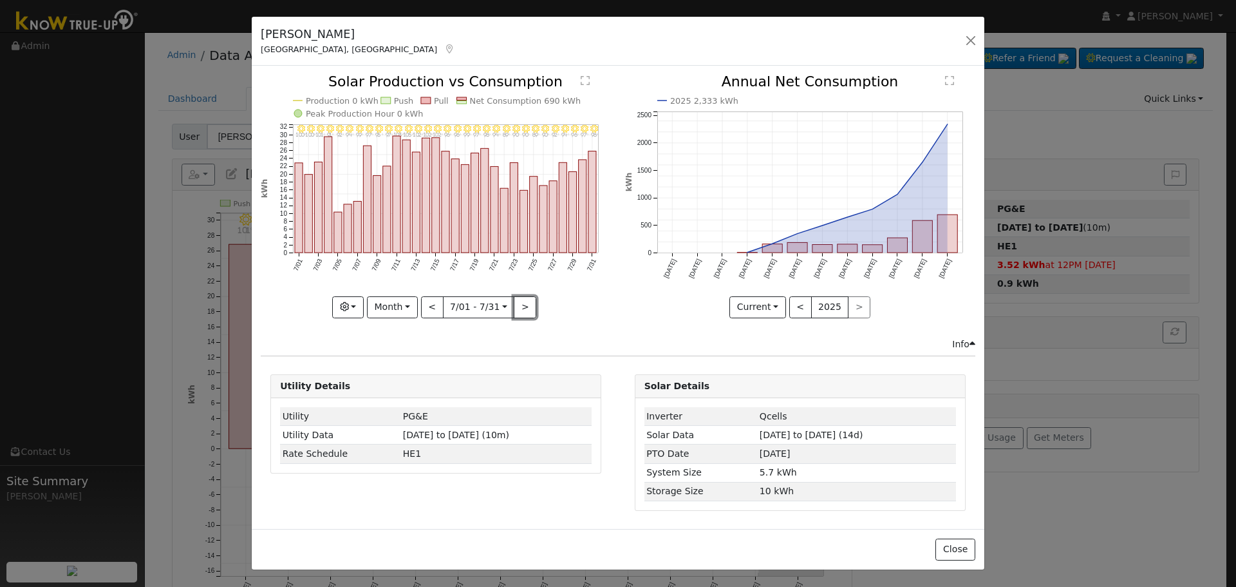
click at [523, 303] on button ">" at bounding box center [525, 307] width 23 height 22
type input "[DATE]"
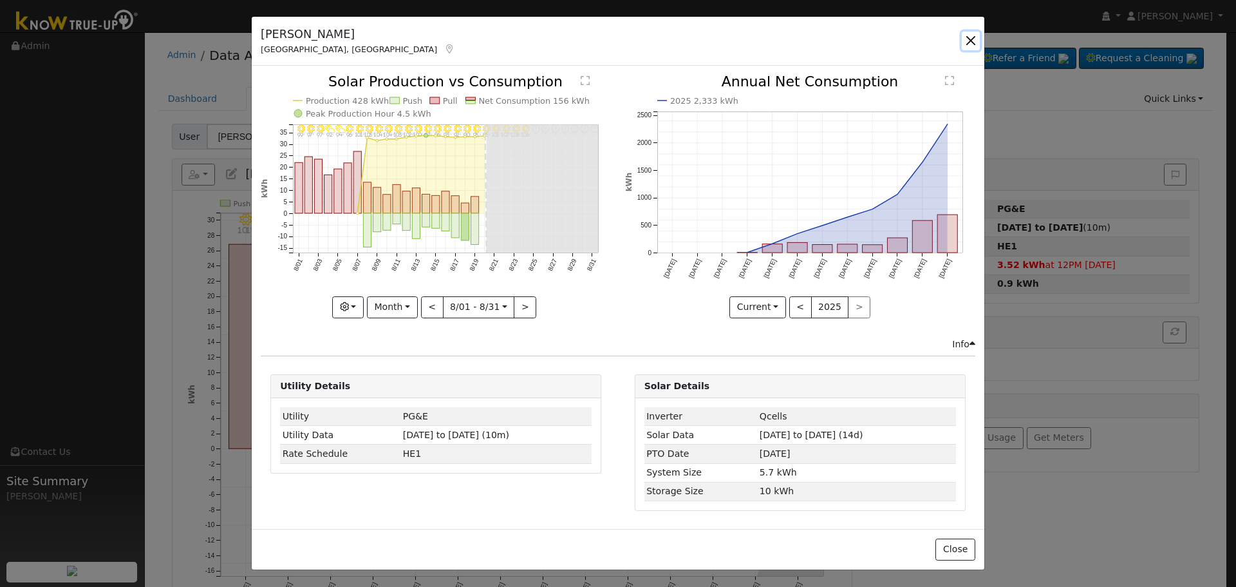
click at [966, 43] on button "button" at bounding box center [971, 41] width 18 height 18
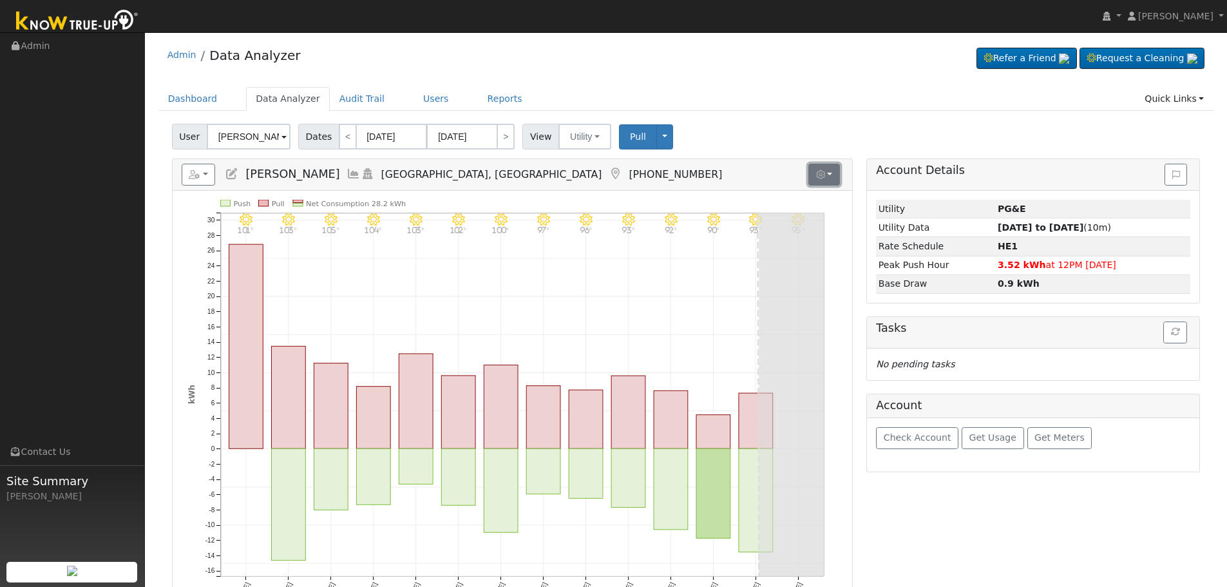
click at [837, 175] on button "button" at bounding box center [824, 175] width 32 height 22
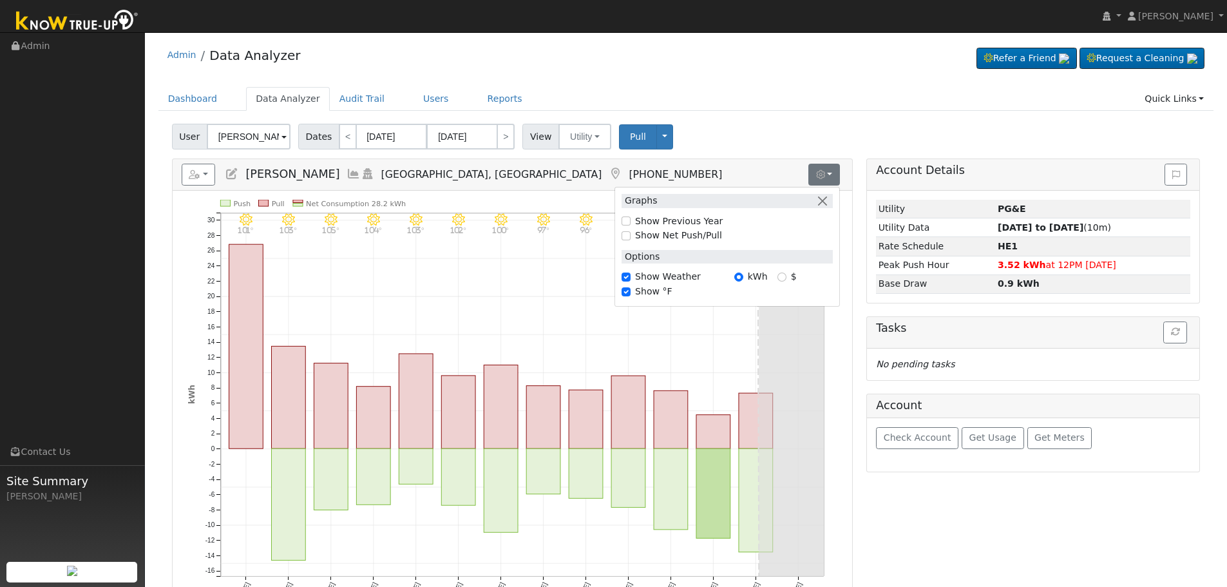
click at [824, 142] on div "User [PERSON_NAME] Account Default Account Default Account [STREET_ADDRESS][PER…" at bounding box center [685, 134] width 1033 height 30
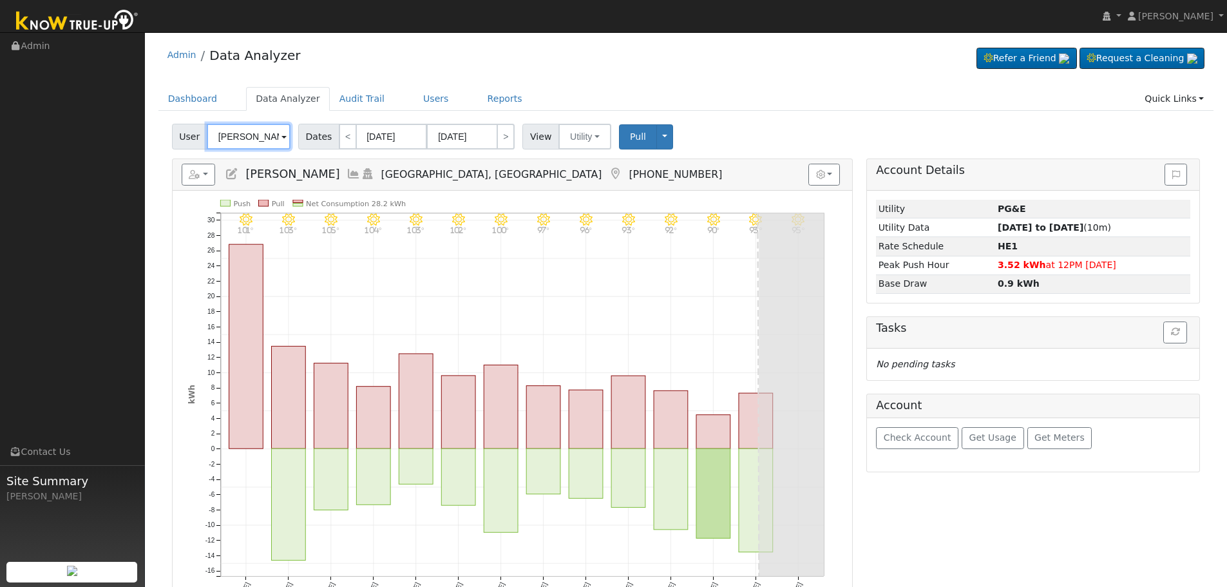
click at [245, 139] on input "[PERSON_NAME]" at bounding box center [249, 137] width 84 height 26
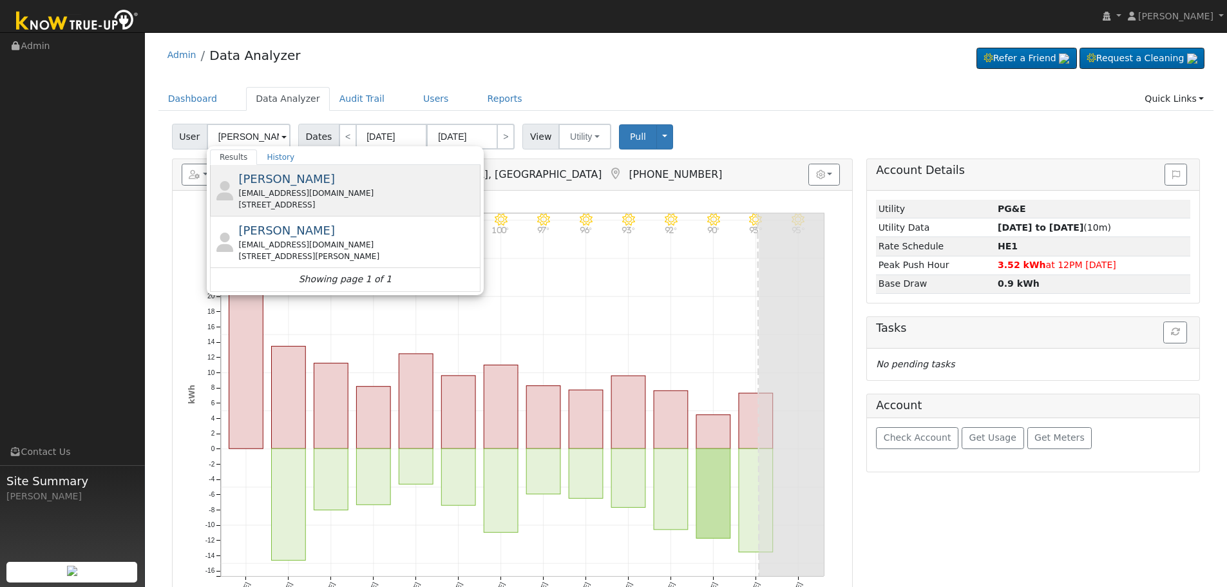
click at [375, 202] on div "[STREET_ADDRESS]" at bounding box center [357, 205] width 239 height 12
type input "[PERSON_NAME]"
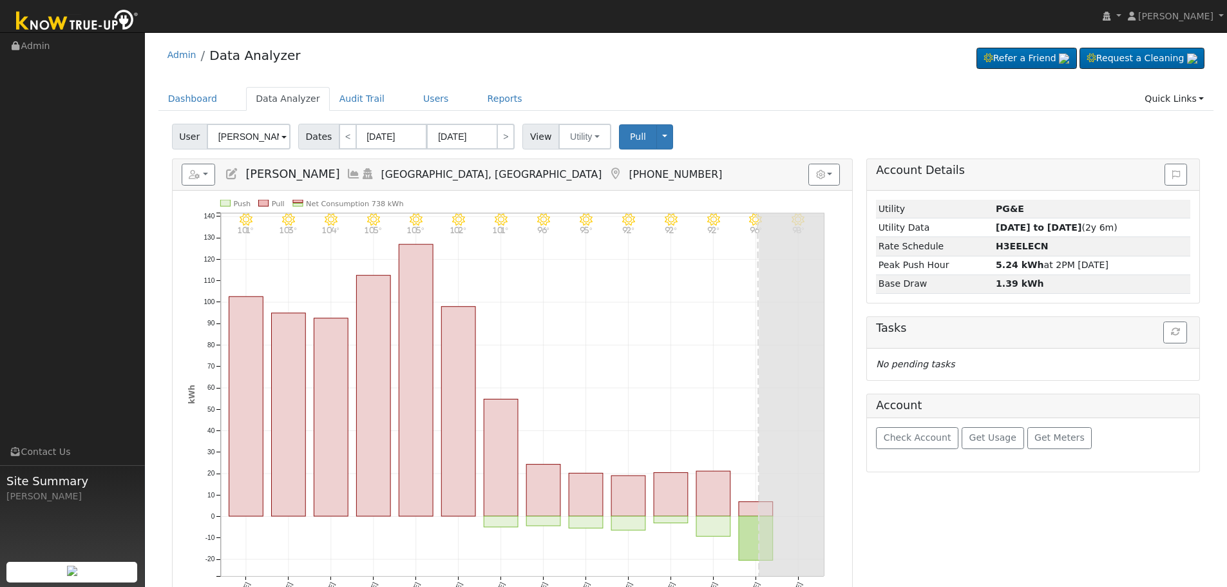
click at [346, 171] on icon at bounding box center [353, 174] width 14 height 12
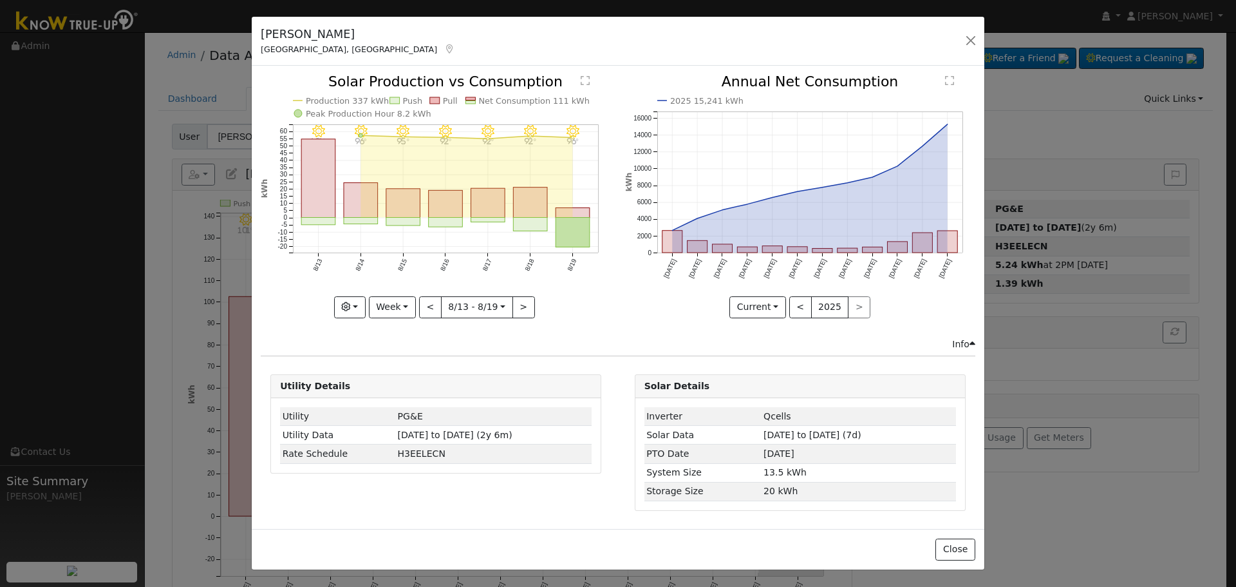
click at [444, 53] on icon at bounding box center [450, 48] width 12 height 9
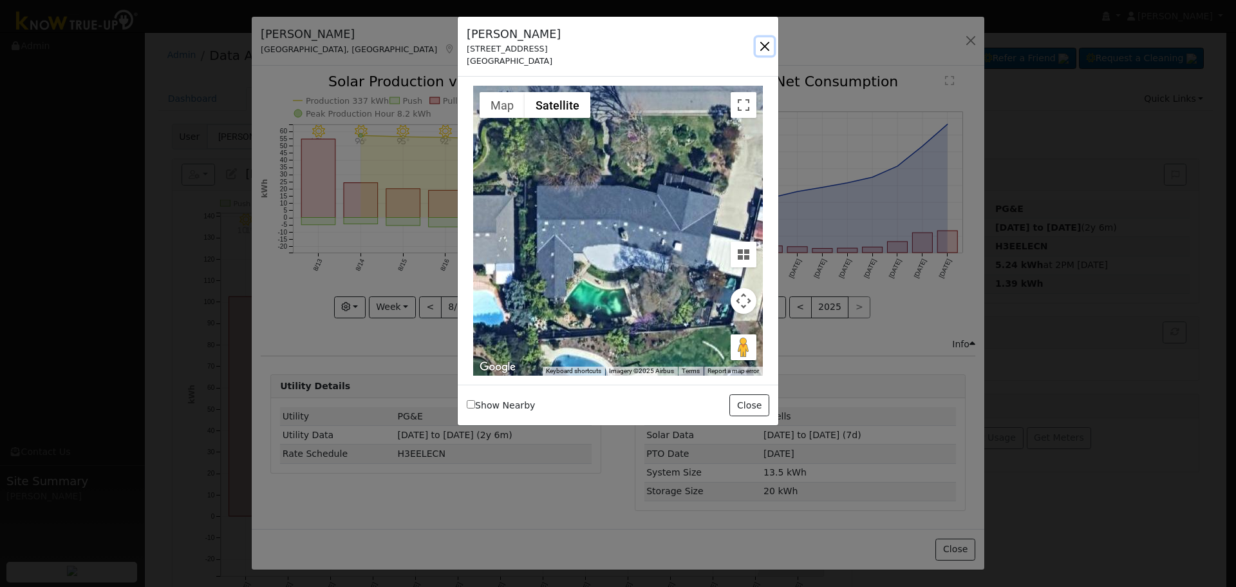
click at [768, 44] on button "button" at bounding box center [765, 46] width 18 height 18
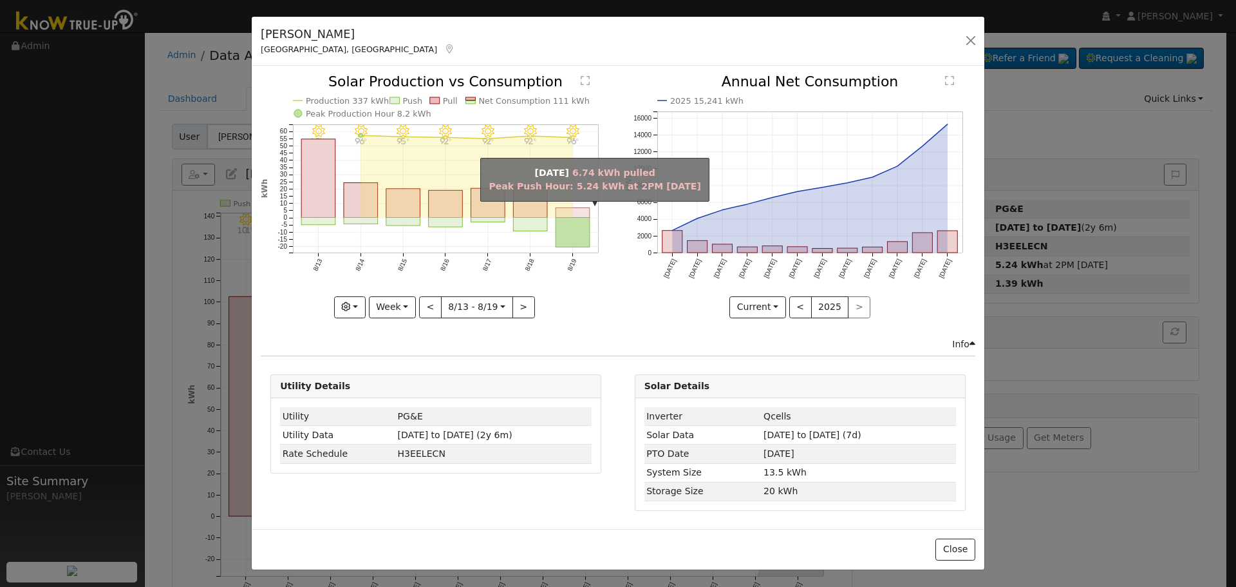
click at [574, 215] on rect "onclick=""" at bounding box center [573, 213] width 34 height 10
type input "[DATE]"
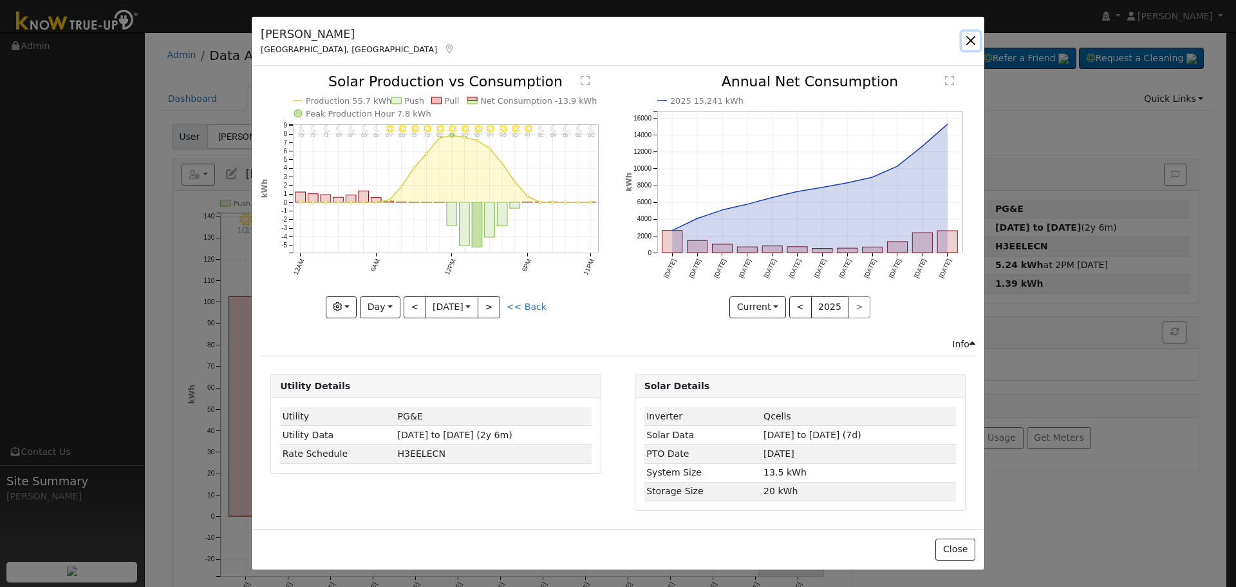
click at [963, 39] on button "button" at bounding box center [971, 41] width 18 height 18
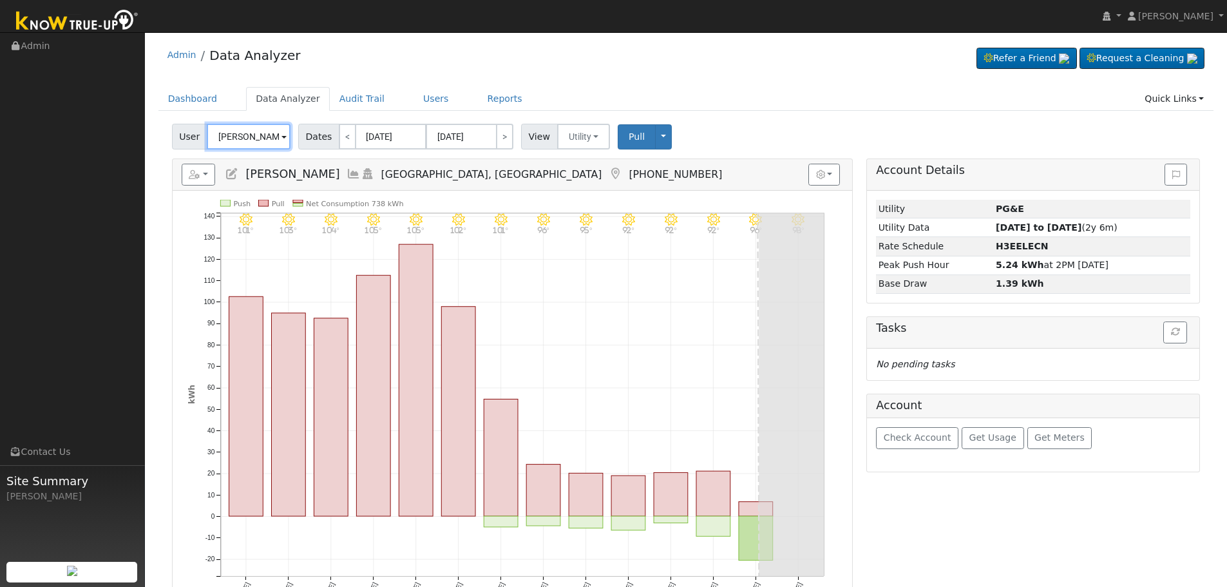
click at [247, 138] on input "[PERSON_NAME]" at bounding box center [249, 137] width 84 height 26
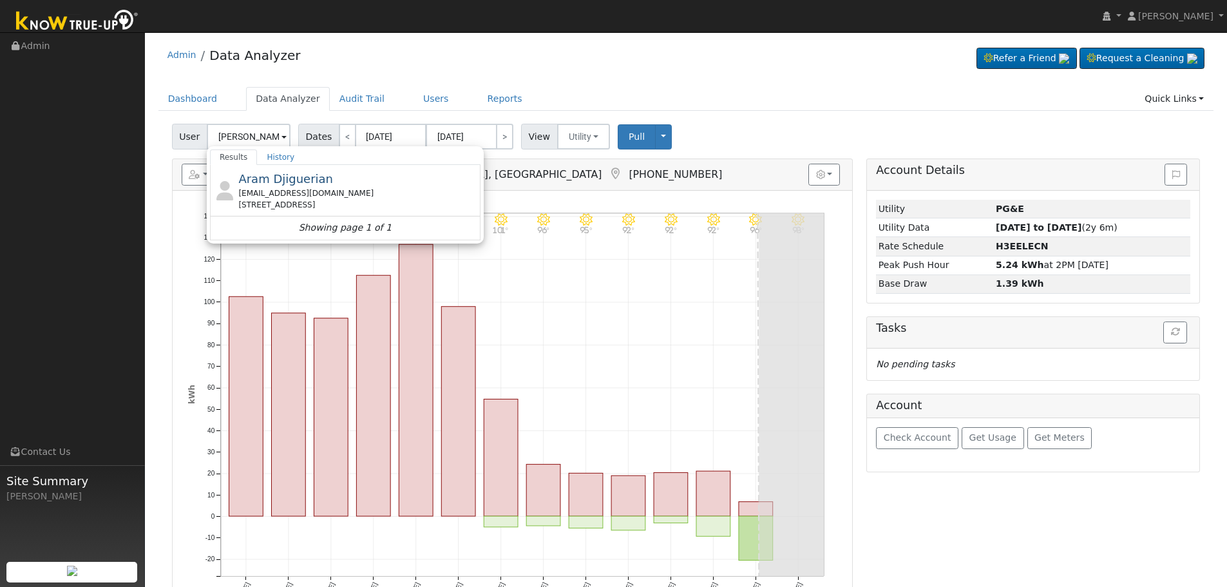
click at [295, 185] on span "Aram Djiguerian" at bounding box center [285, 179] width 95 height 14
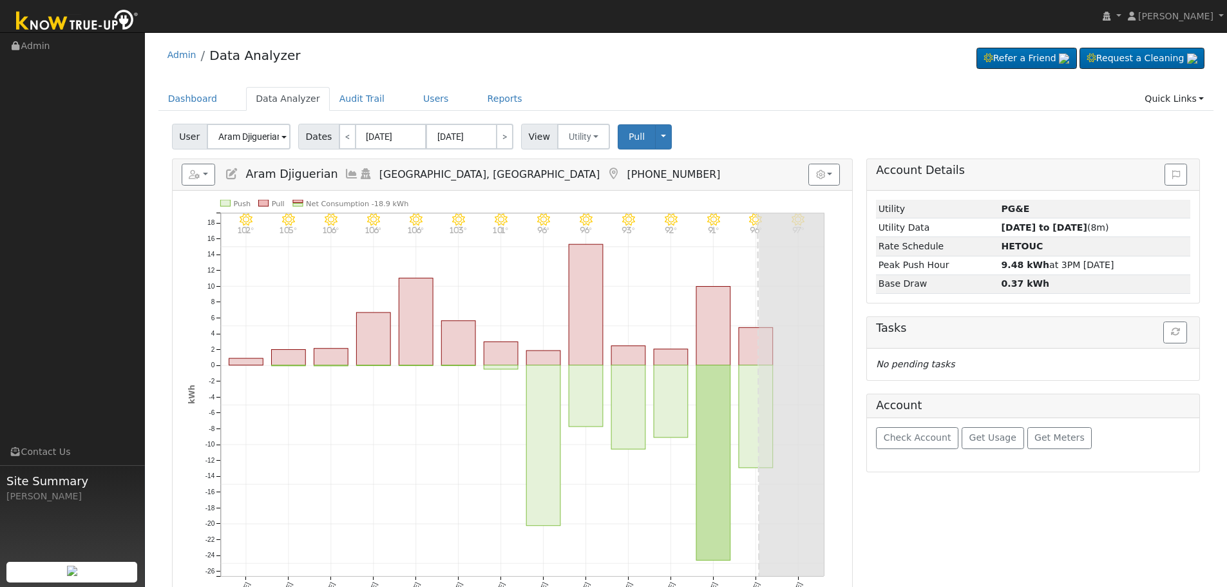
click at [345, 170] on icon at bounding box center [352, 174] width 14 height 12
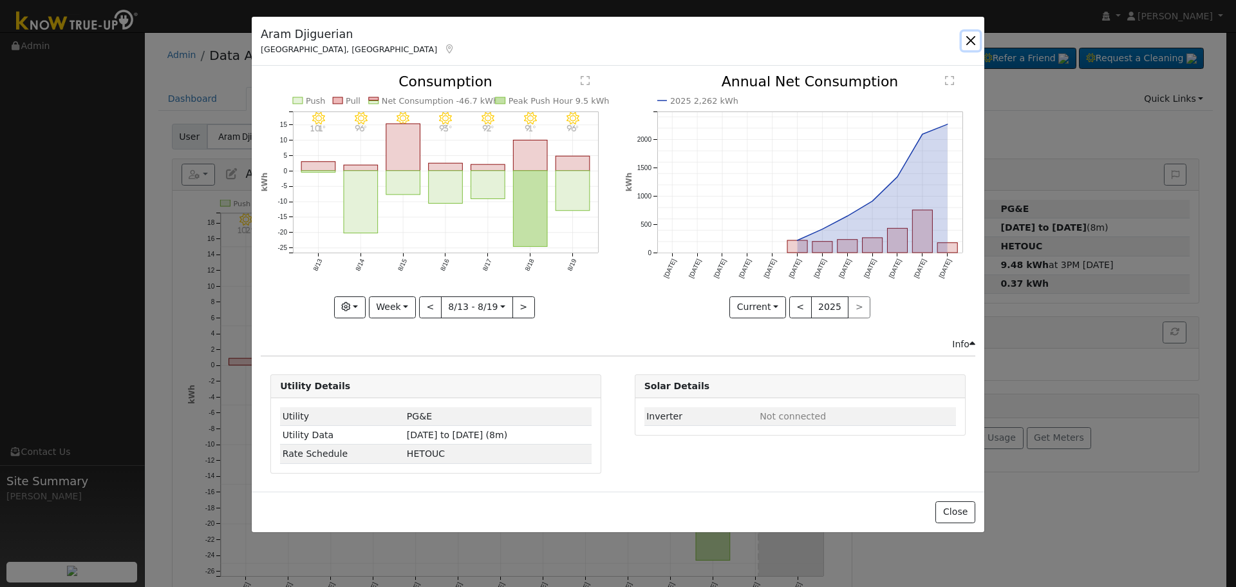
click at [969, 43] on button "button" at bounding box center [971, 41] width 18 height 18
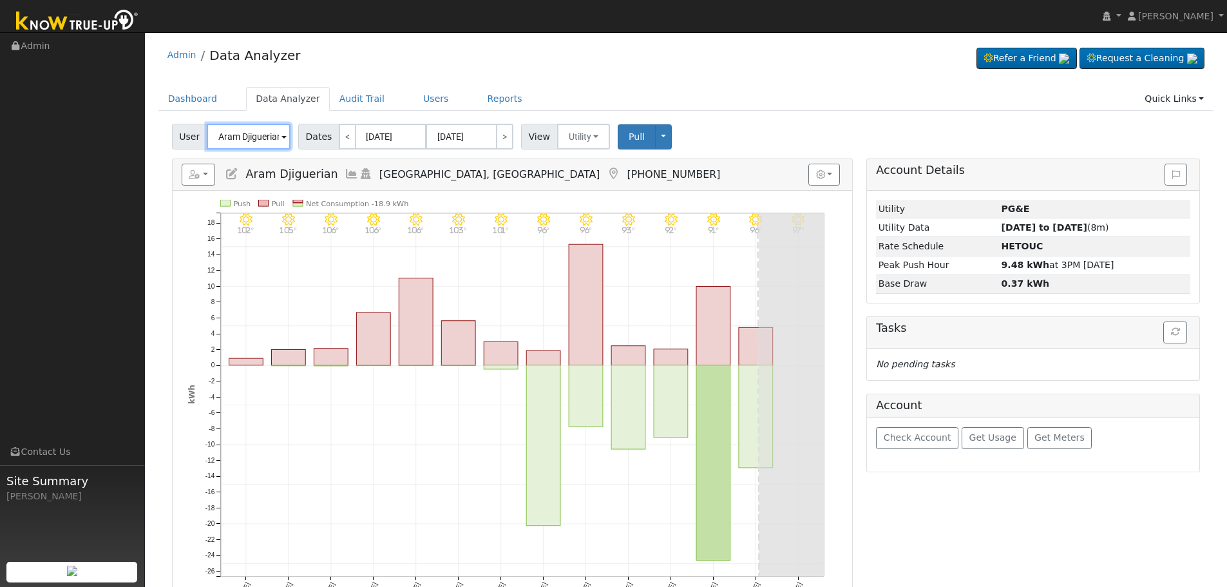
click at [236, 140] on input "Aram Djiguerian" at bounding box center [249, 137] width 84 height 26
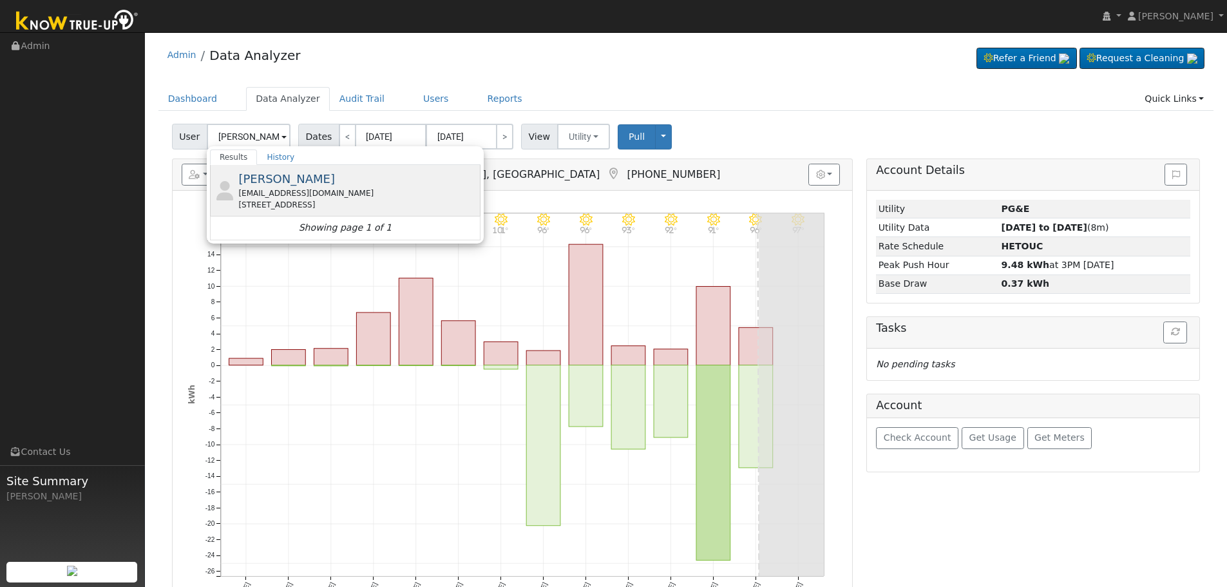
click at [302, 188] on div "[EMAIL_ADDRESS][DOMAIN_NAME]" at bounding box center [357, 193] width 239 height 12
type input "[PERSON_NAME]"
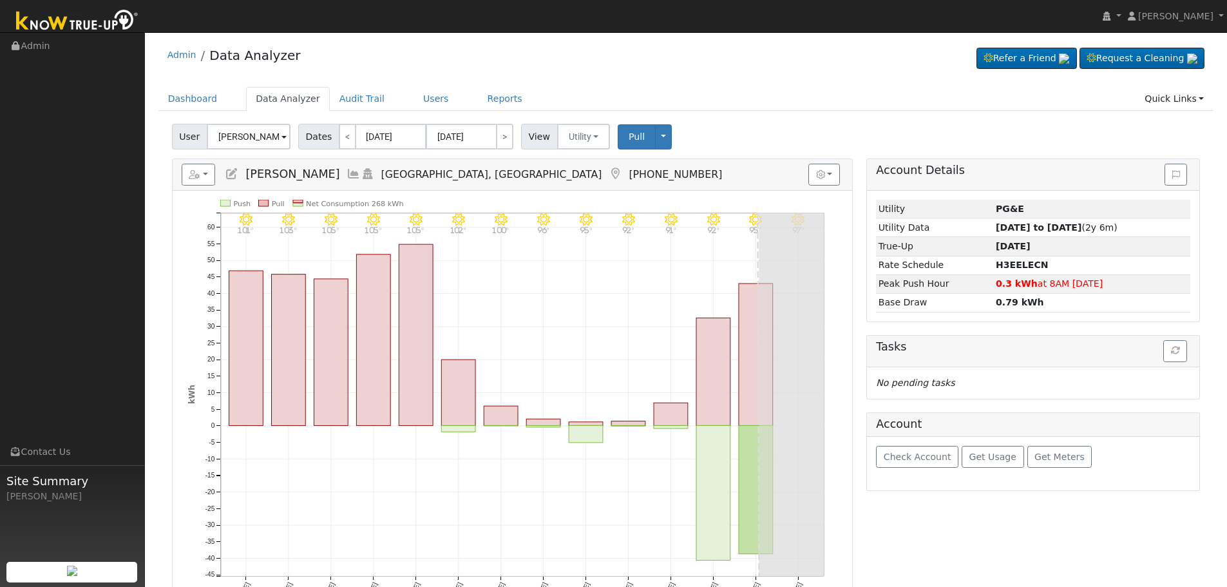
click at [346, 176] on icon at bounding box center [353, 174] width 14 height 12
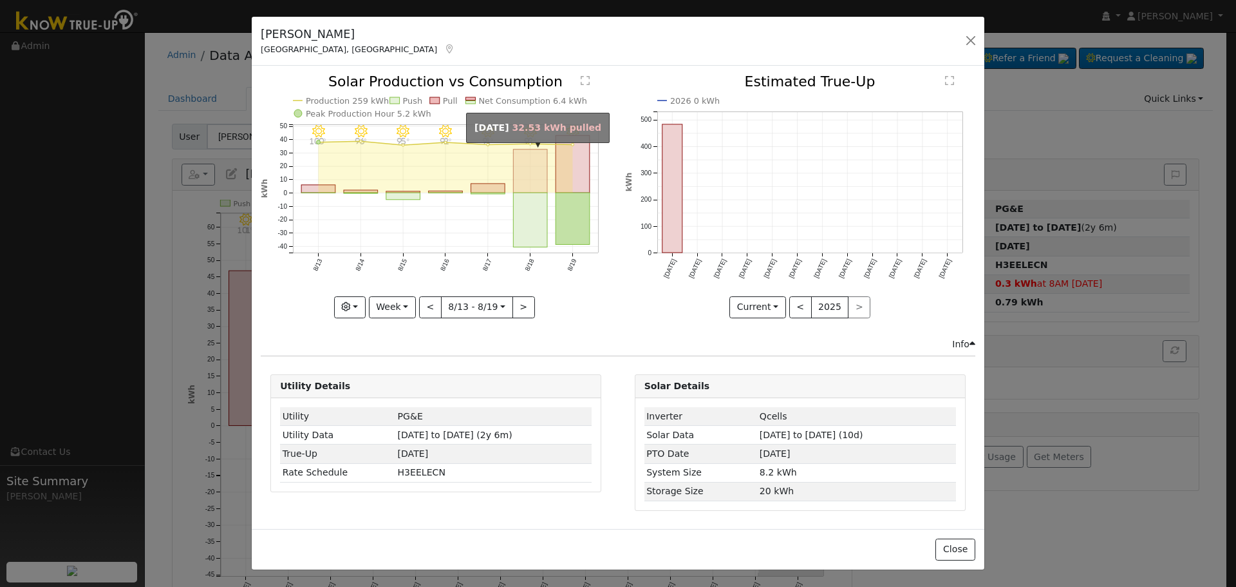
click at [534, 183] on rect "onclick=""" at bounding box center [531, 170] width 34 height 43
type input "[DATE]"
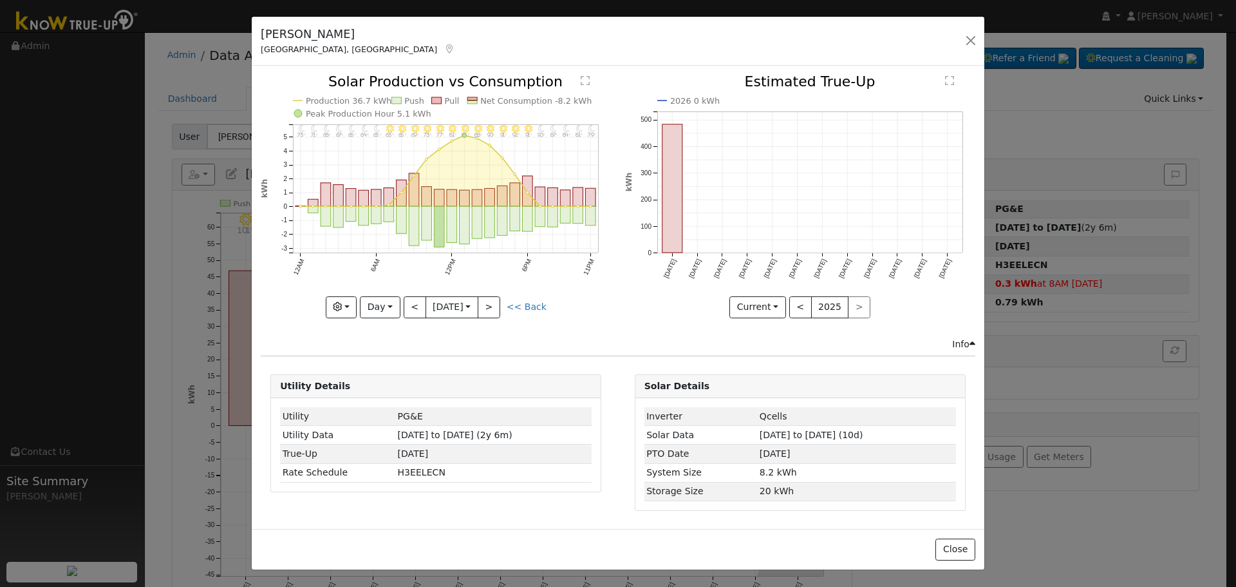
click at [958, 41] on div "[PERSON_NAME] [GEOGRAPHIC_DATA], [GEOGRAPHIC_DATA] Default Account Default Acco…" at bounding box center [618, 42] width 733 height 50
click at [964, 38] on button "button" at bounding box center [971, 41] width 18 height 18
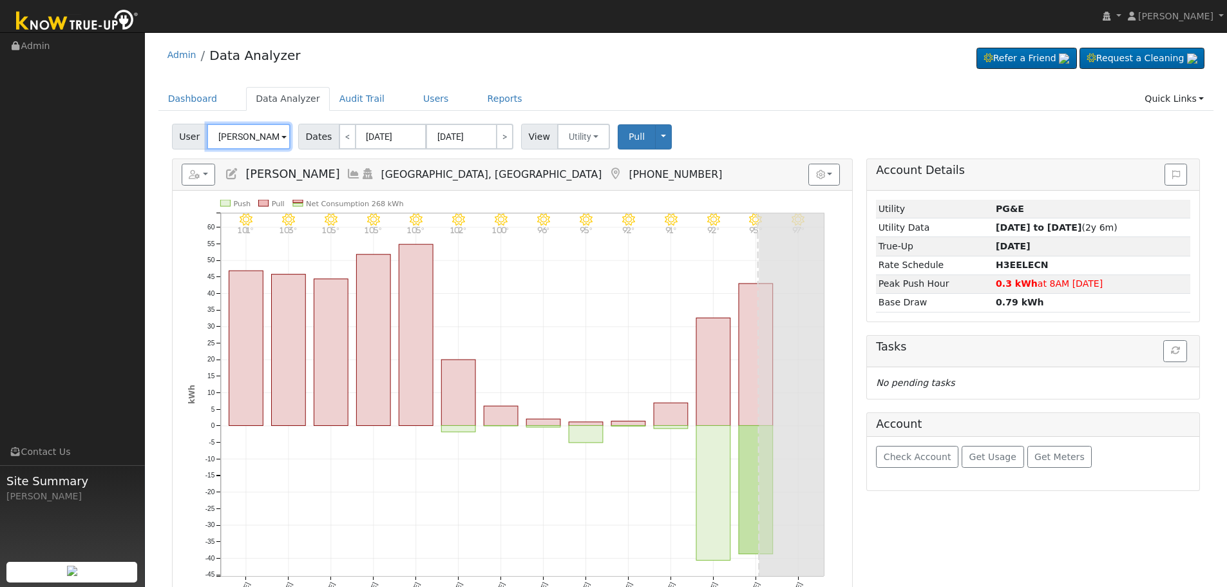
click at [265, 137] on input "[PERSON_NAME]" at bounding box center [249, 137] width 84 height 26
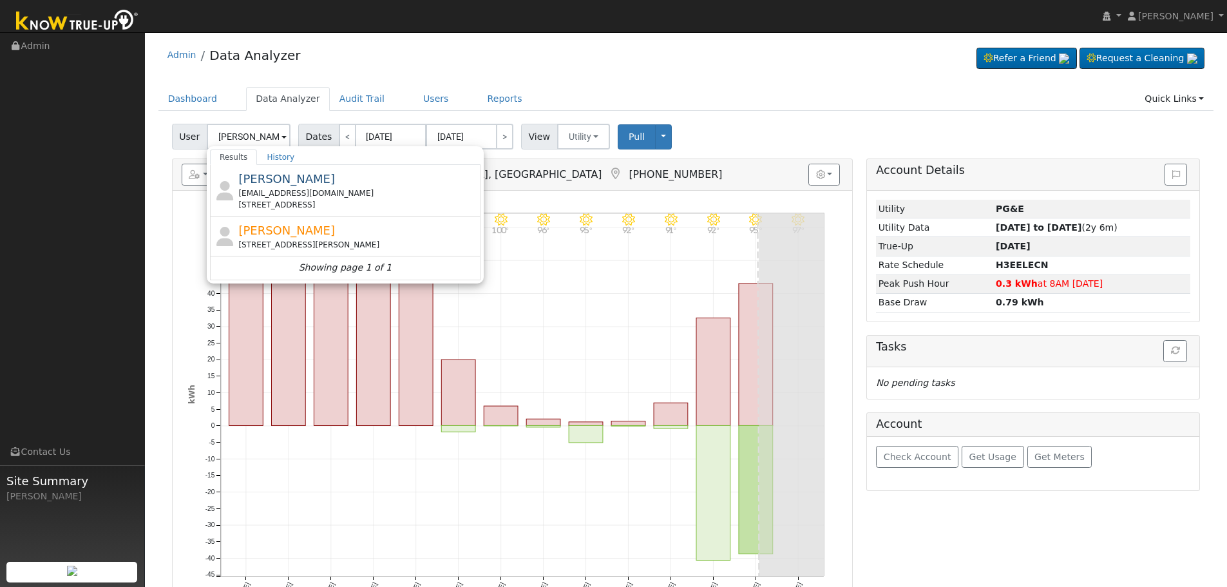
click at [294, 188] on div "[EMAIL_ADDRESS][DOMAIN_NAME]" at bounding box center [357, 193] width 239 height 12
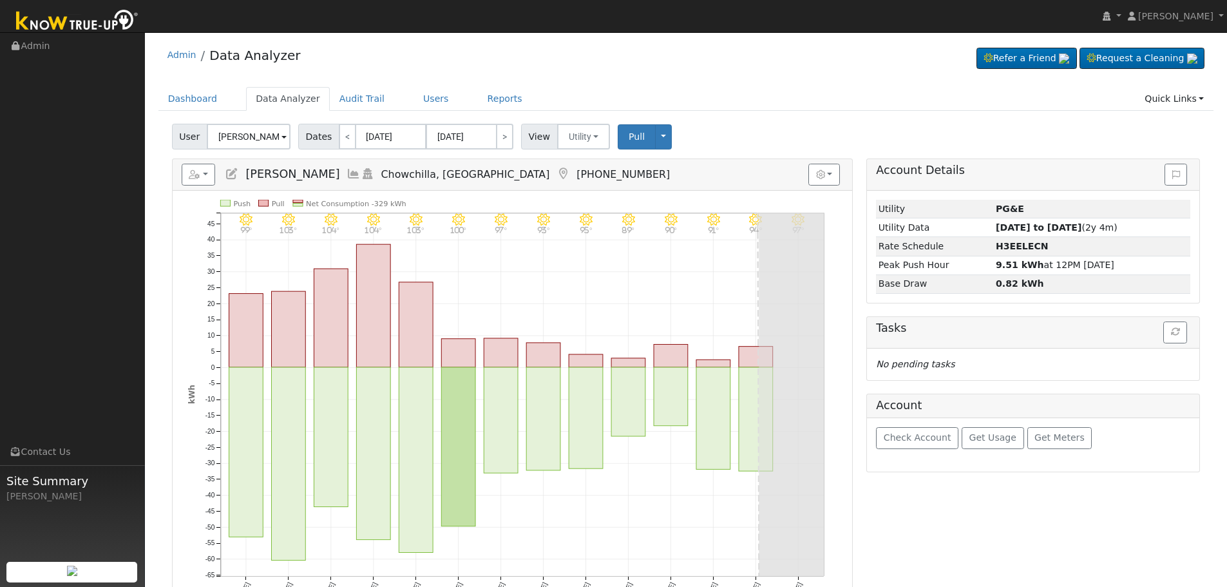
click at [346, 169] on icon at bounding box center [353, 174] width 14 height 12
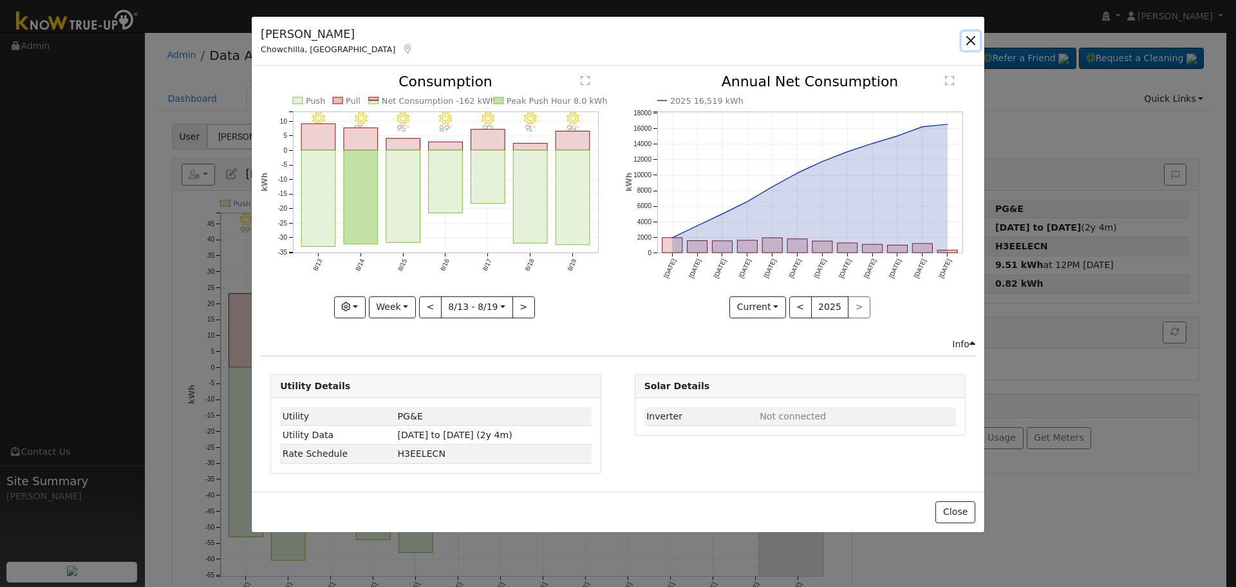
click at [975, 41] on button "button" at bounding box center [971, 41] width 18 height 18
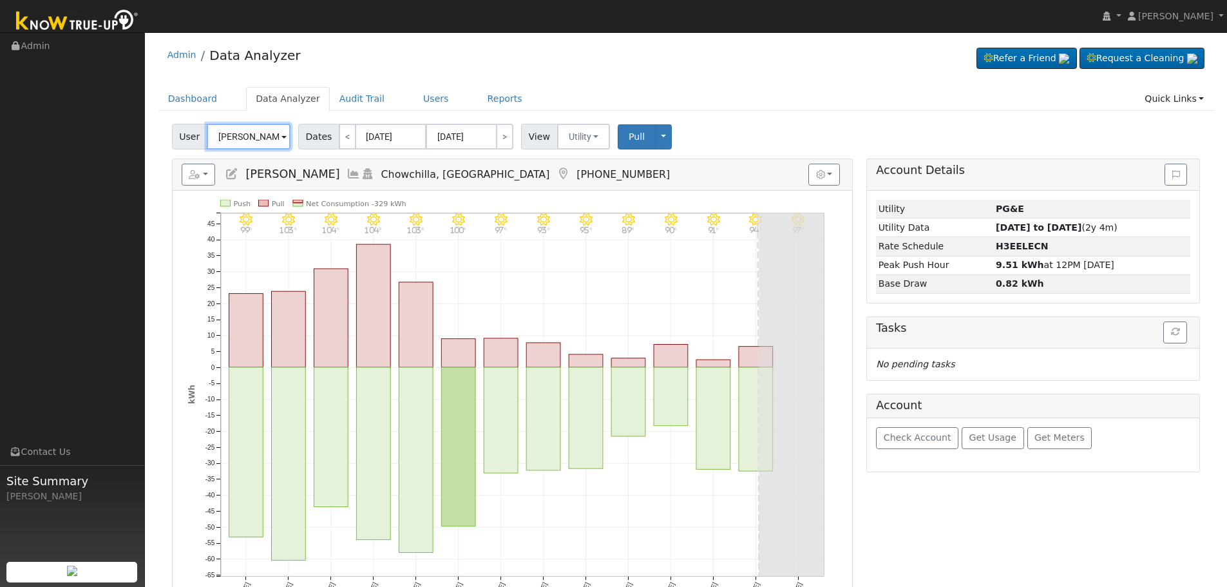
click at [220, 140] on input "[PERSON_NAME]" at bounding box center [249, 137] width 84 height 26
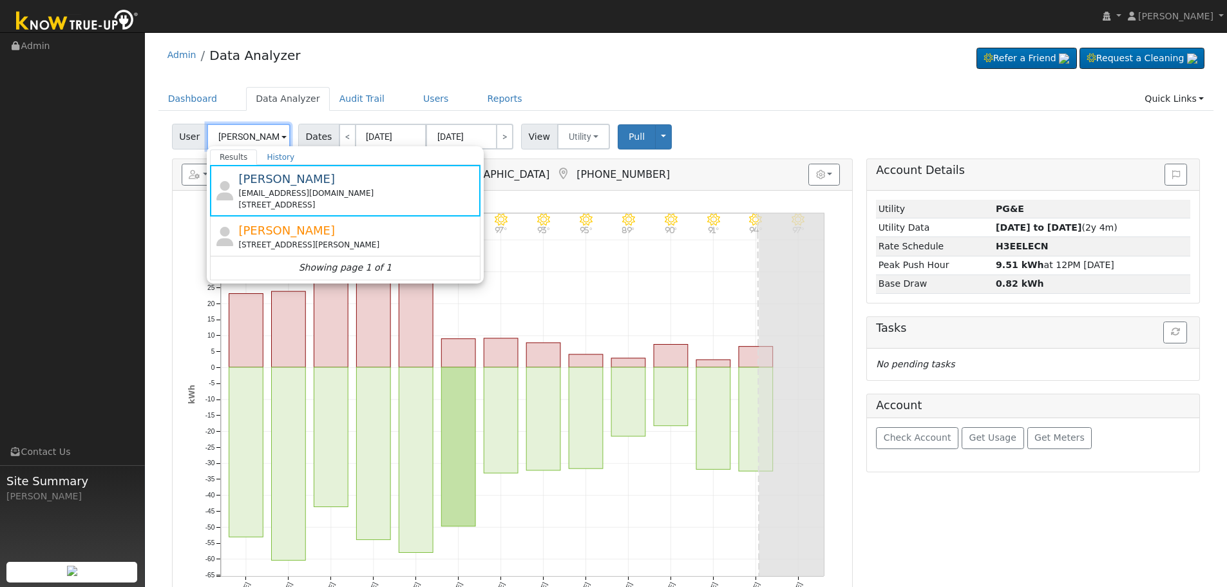
type input "k"
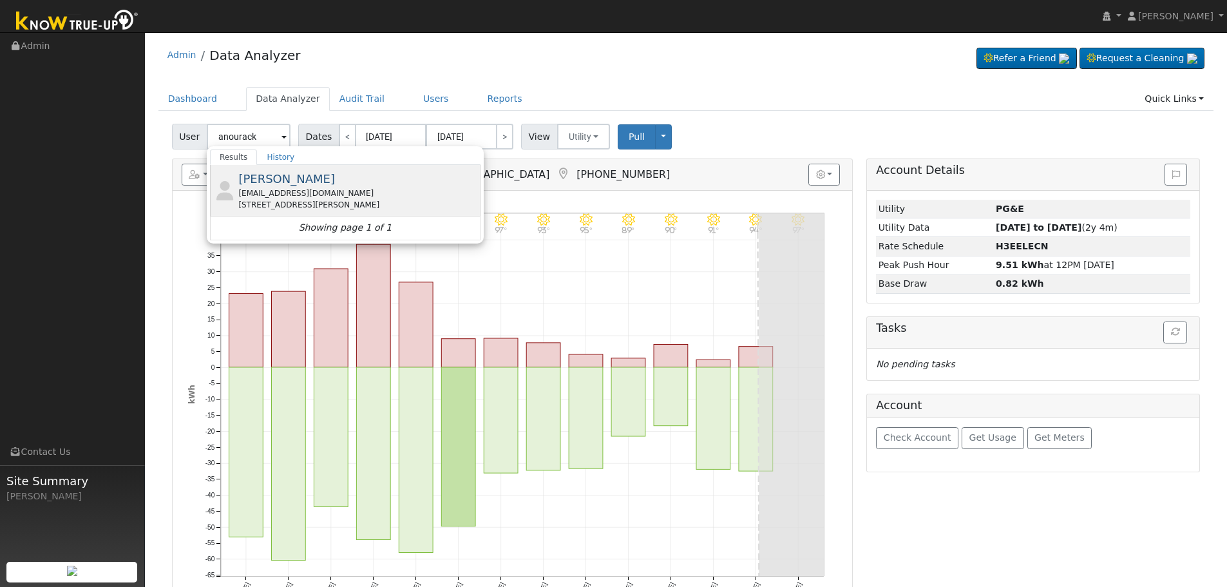
click at [289, 188] on div "[EMAIL_ADDRESS][DOMAIN_NAME]" at bounding box center [357, 193] width 239 height 12
type input "[PERSON_NAME]"
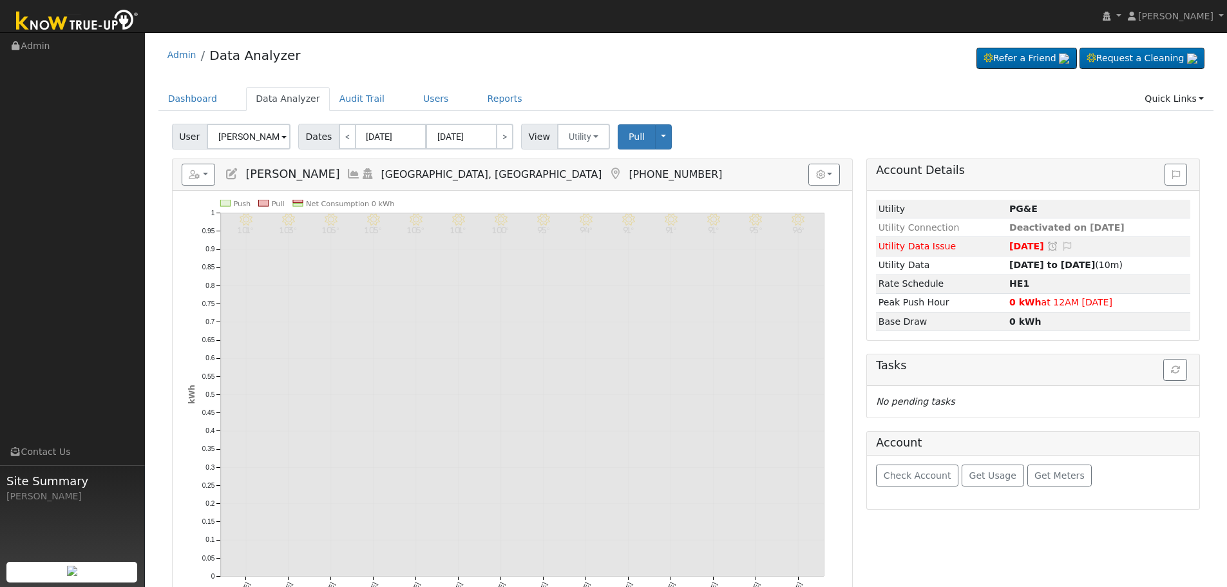
click at [361, 176] on icon at bounding box center [353, 174] width 14 height 12
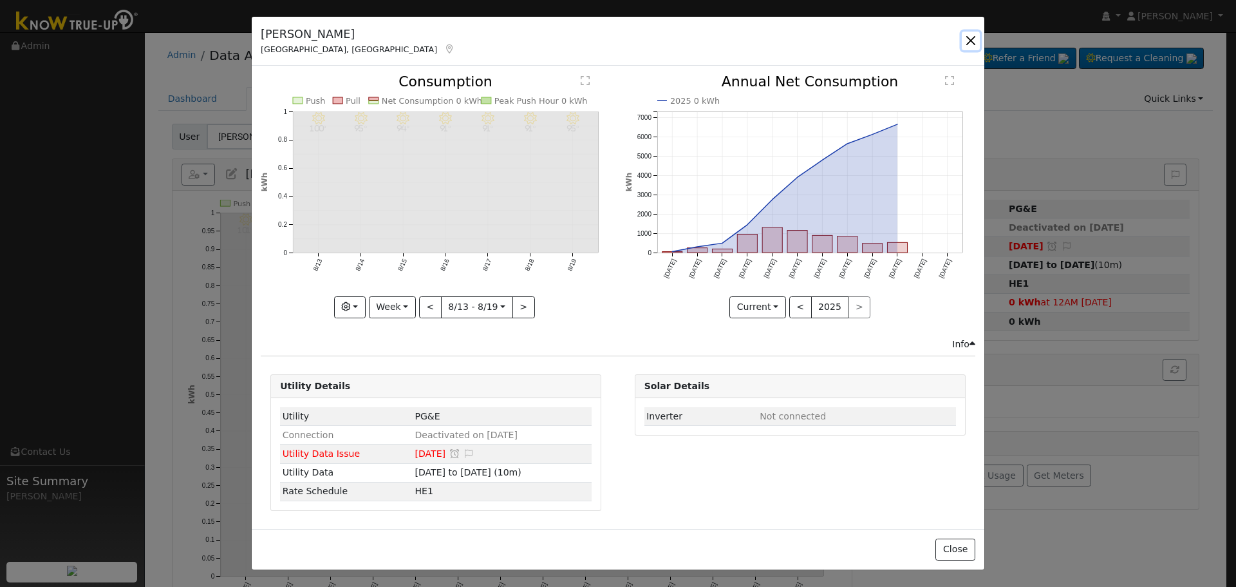
click at [972, 40] on button "button" at bounding box center [971, 41] width 18 height 18
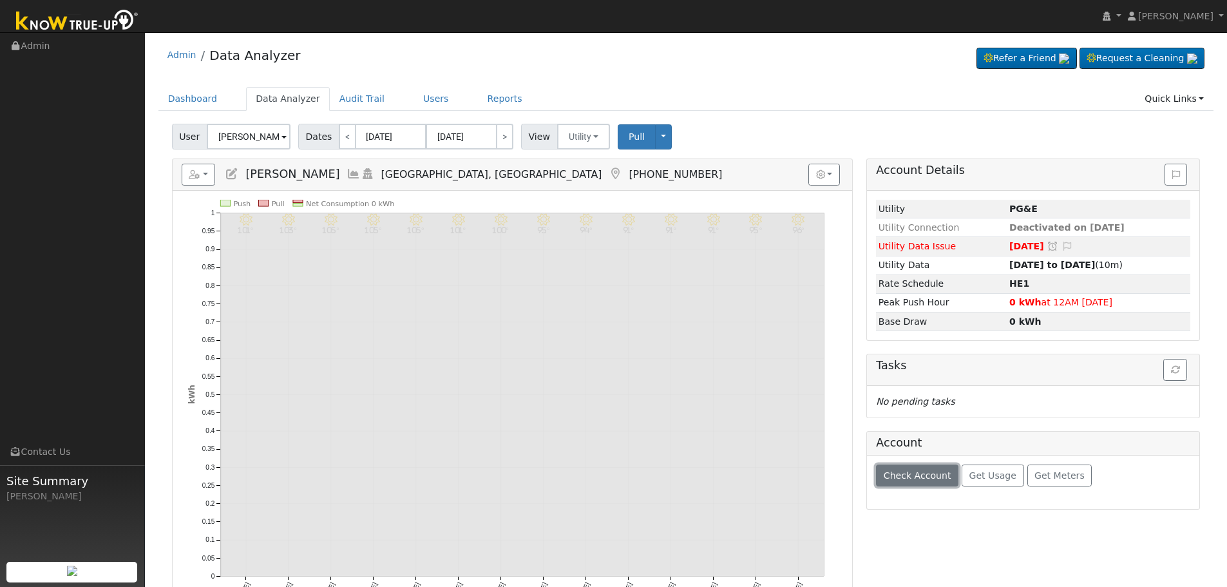
click at [914, 482] on button "Check Account" at bounding box center [917, 475] width 82 height 22
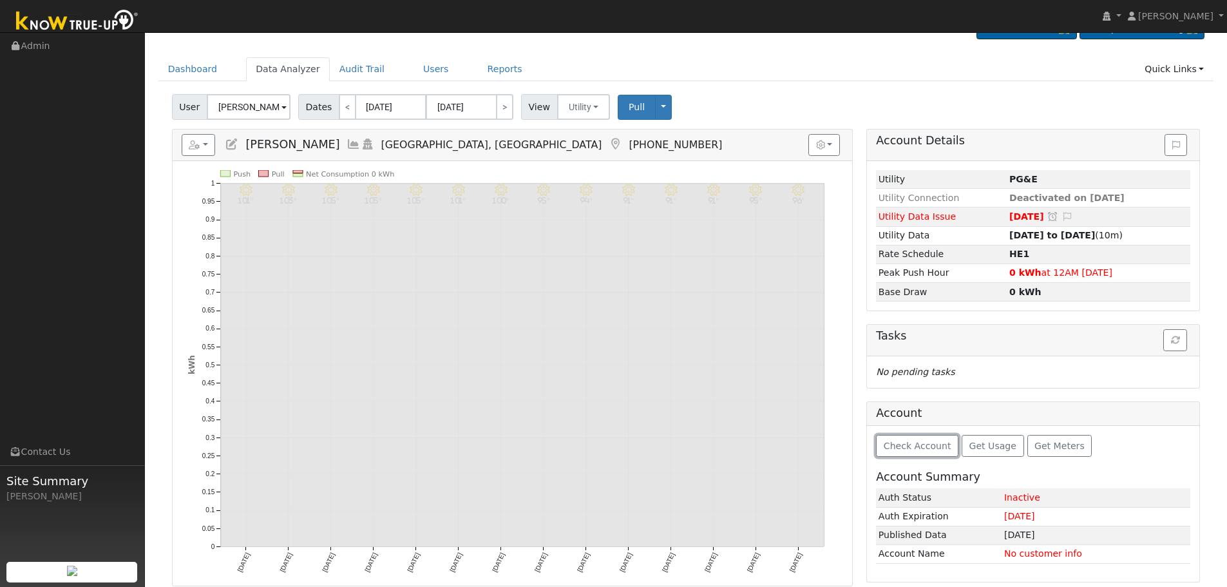
scroll to position [64, 0]
